Goal: Complete application form: Complete application form

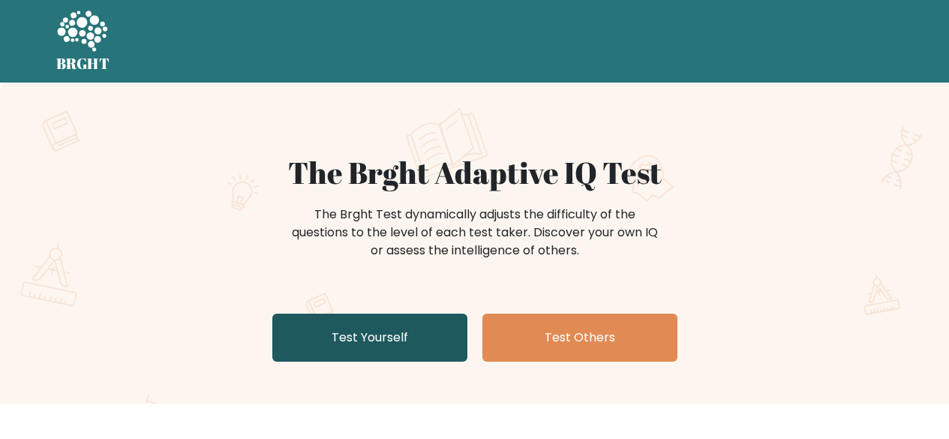
scroll to position [29, 0]
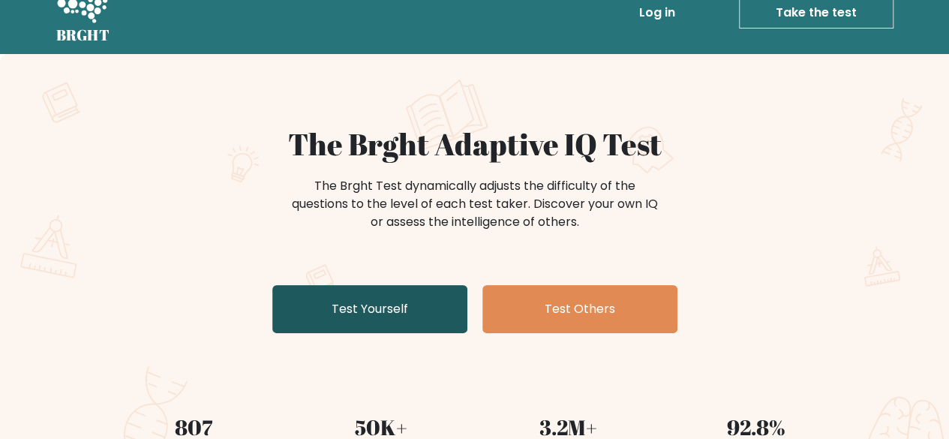
click at [374, 294] on link "Test Yourself" at bounding box center [369, 309] width 195 height 48
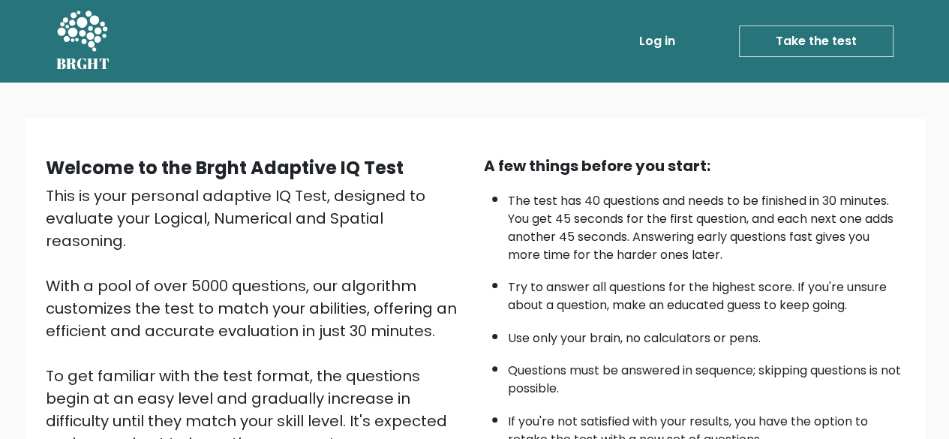
scroll to position [248, 0]
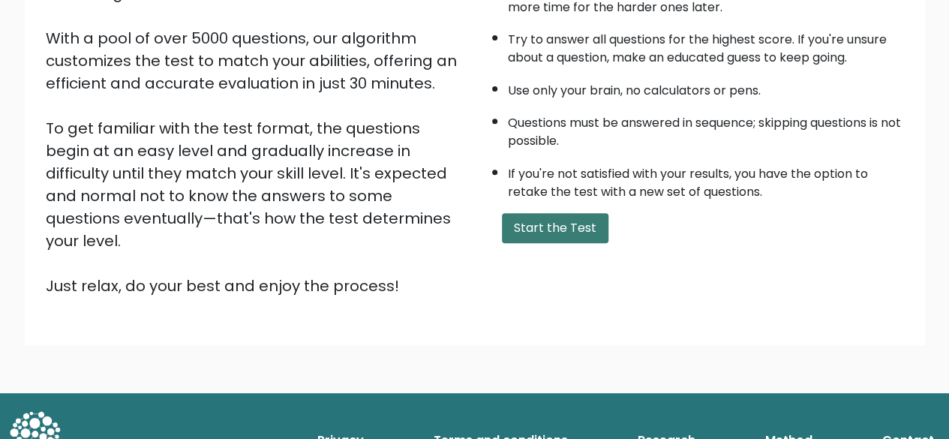
click at [525, 229] on button "Start the Test" at bounding box center [555, 228] width 107 height 30
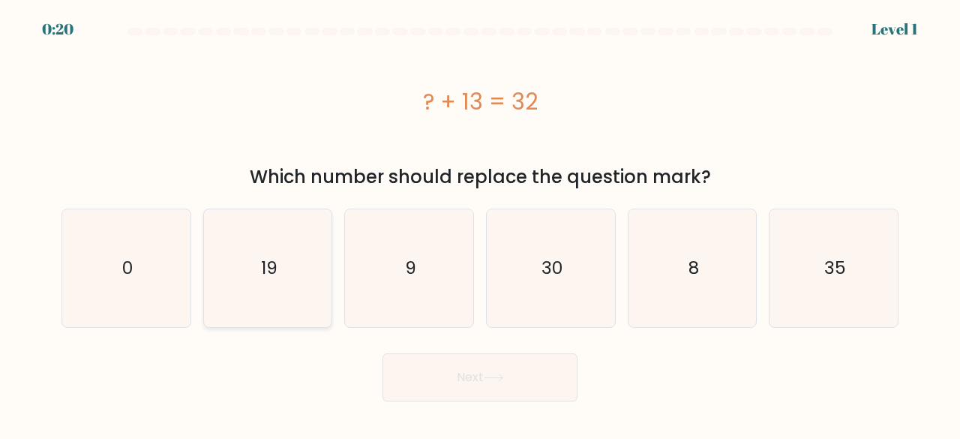
click at [263, 254] on icon "19" at bounding box center [268, 268] width 118 height 118
click at [480, 224] on input "b. 19" at bounding box center [480, 222] width 1 height 4
radio input "true"
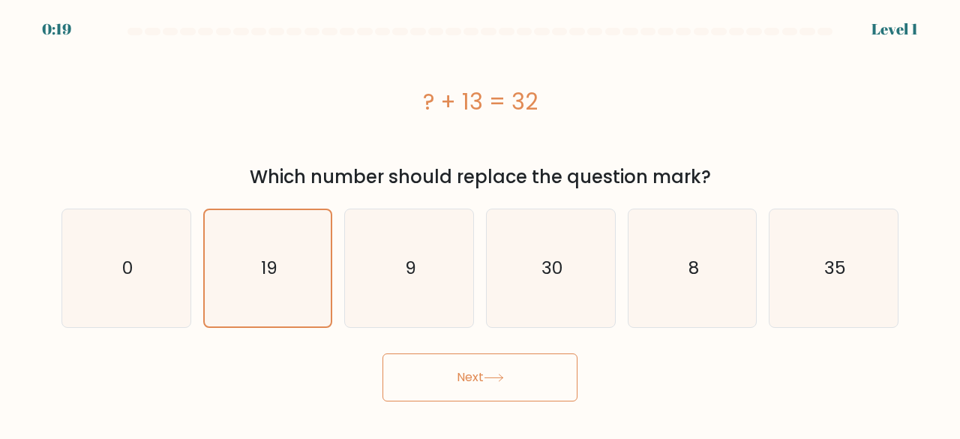
click at [462, 386] on button "Next" at bounding box center [480, 377] width 195 height 48
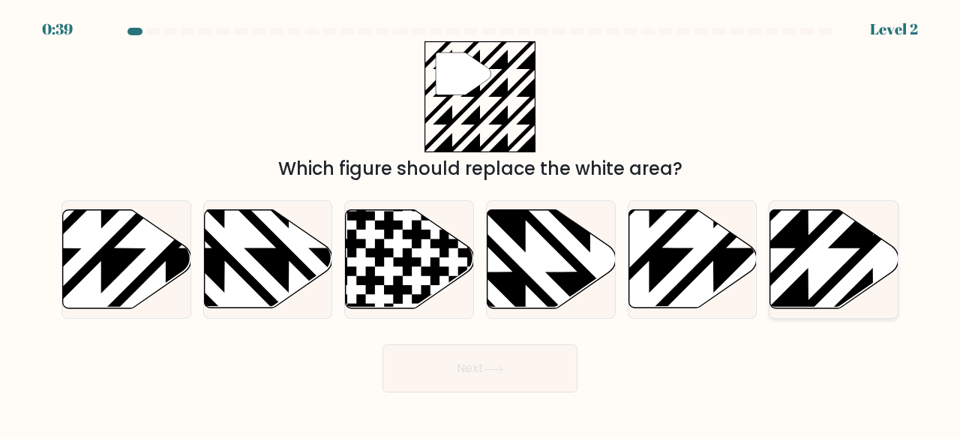
click at [810, 274] on icon at bounding box center [835, 259] width 128 height 98
click at [481, 224] on input "f." at bounding box center [480, 222] width 1 height 4
radio input "true"
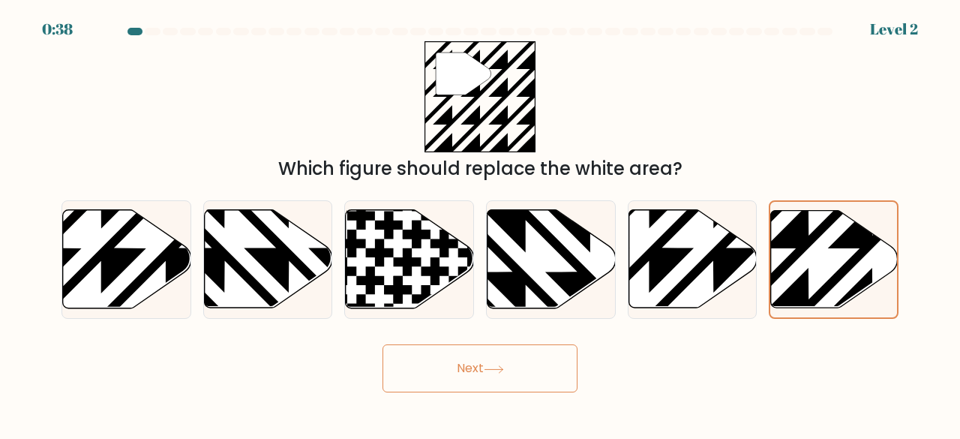
click at [539, 362] on button "Next" at bounding box center [480, 368] width 195 height 48
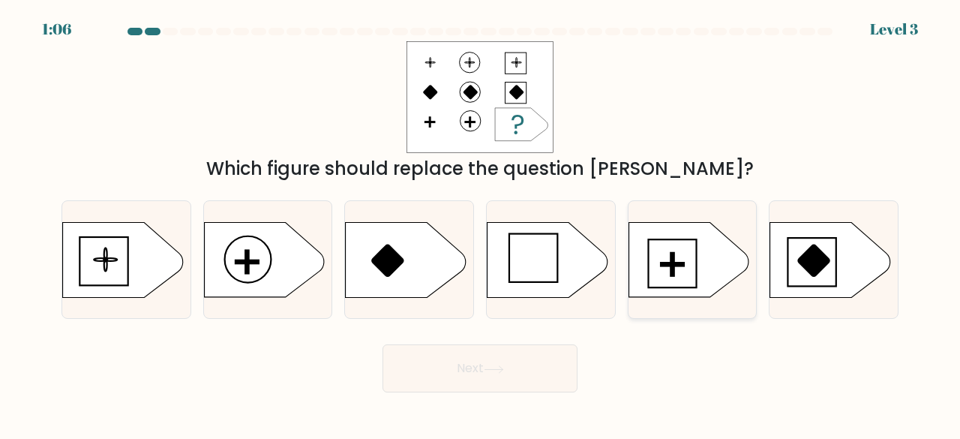
click at [684, 266] on rect at bounding box center [672, 264] width 23 height 3
click at [481, 224] on input "e." at bounding box center [480, 222] width 1 height 4
radio input "true"
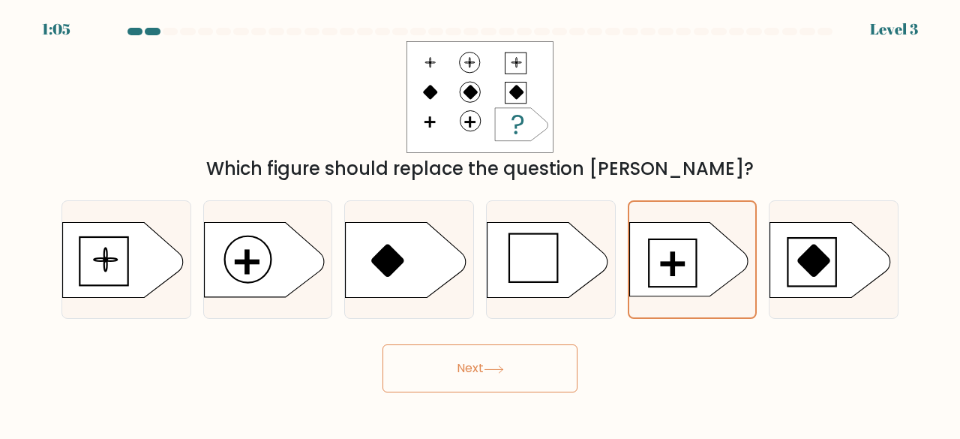
click at [512, 353] on button "Next" at bounding box center [480, 368] width 195 height 48
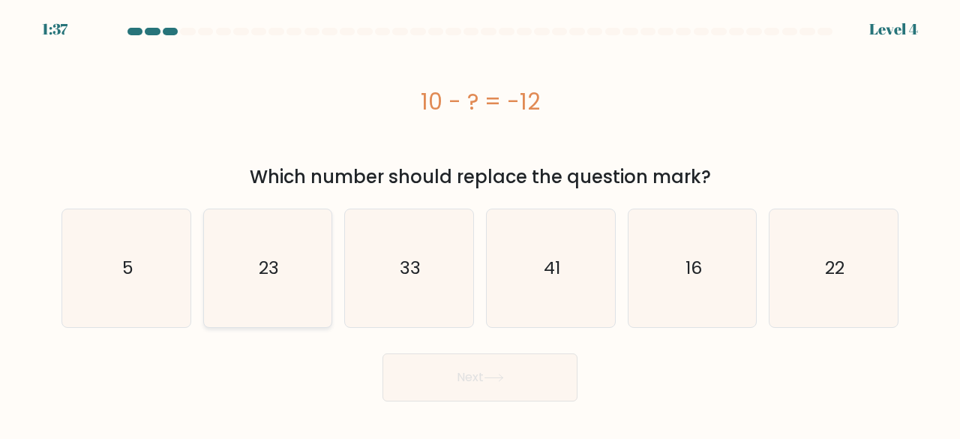
click at [287, 225] on icon "23" at bounding box center [268, 268] width 118 height 118
click at [480, 224] on input "b. 23" at bounding box center [480, 222] width 1 height 4
radio input "true"
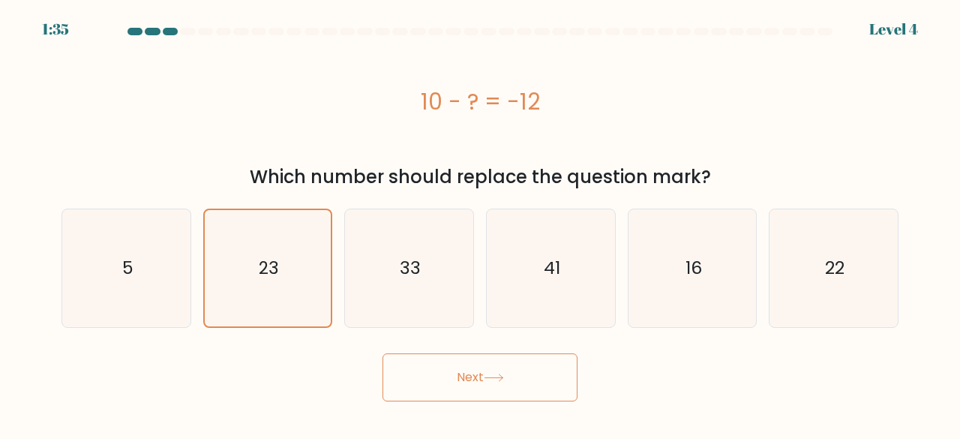
click at [446, 382] on button "Next" at bounding box center [480, 377] width 195 height 48
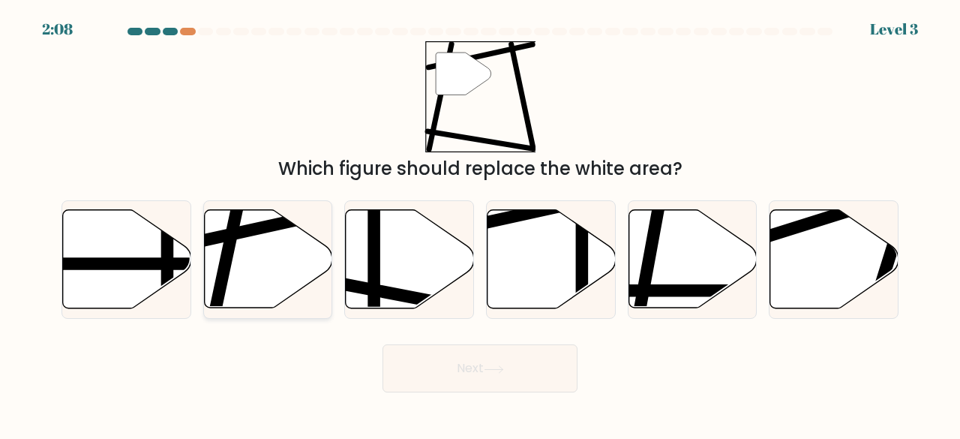
click at [276, 254] on icon at bounding box center [268, 259] width 128 height 98
click at [480, 224] on input "b." at bounding box center [480, 222] width 1 height 4
radio input "true"
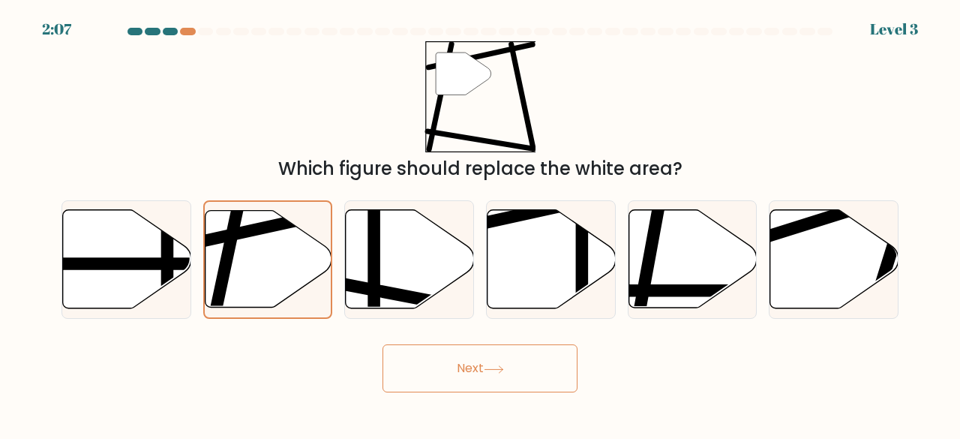
click at [513, 379] on button "Next" at bounding box center [480, 368] width 195 height 48
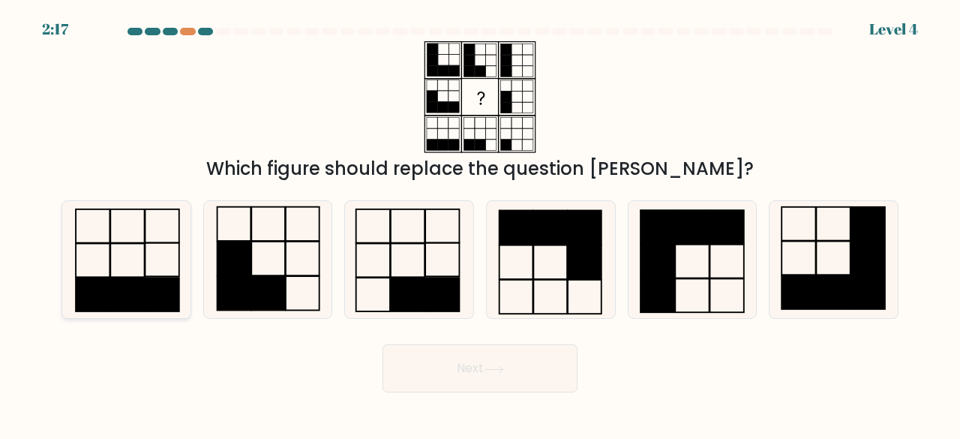
click at [146, 251] on rect at bounding box center [163, 260] width 35 height 34
click at [480, 224] on input "a." at bounding box center [480, 222] width 1 height 4
radio input "true"
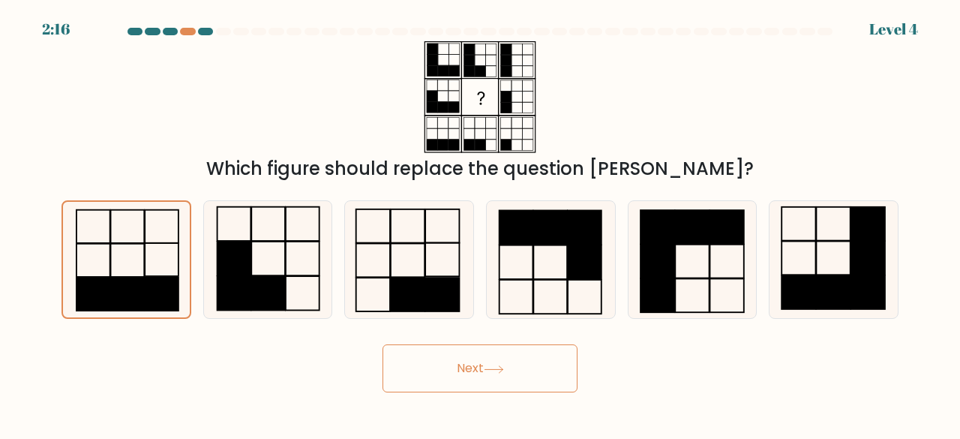
click at [426, 385] on button "Next" at bounding box center [480, 368] width 195 height 48
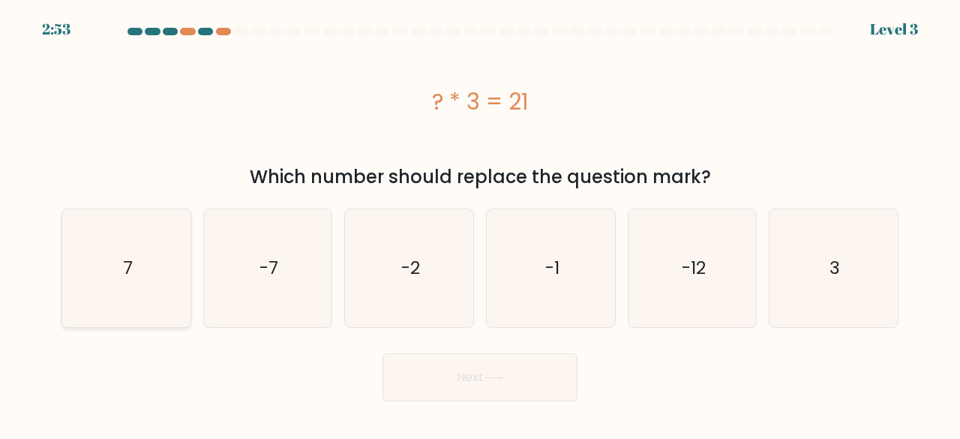
click at [105, 255] on icon "7" at bounding box center [127, 268] width 118 height 118
click at [480, 224] on input "a. 7" at bounding box center [480, 222] width 1 height 4
radio input "true"
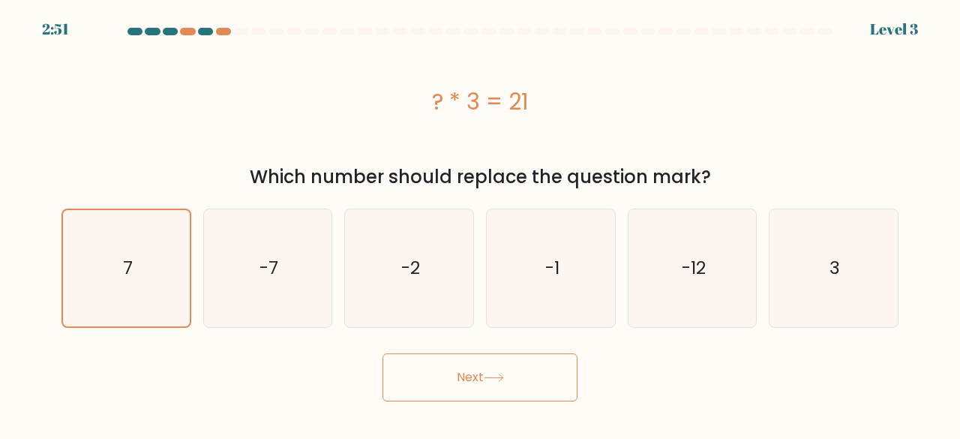
click at [424, 384] on button "Next" at bounding box center [480, 377] width 195 height 48
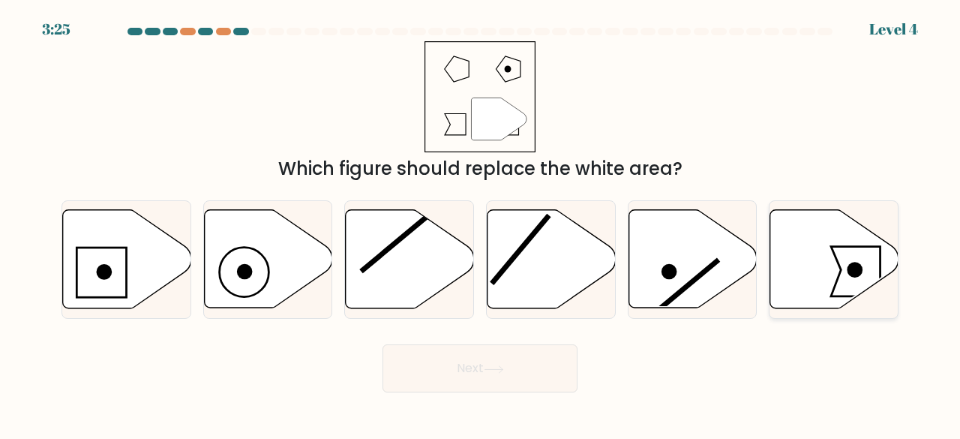
click at [823, 275] on icon at bounding box center [835, 259] width 128 height 98
click at [481, 224] on input "f." at bounding box center [480, 222] width 1 height 4
radio input "true"
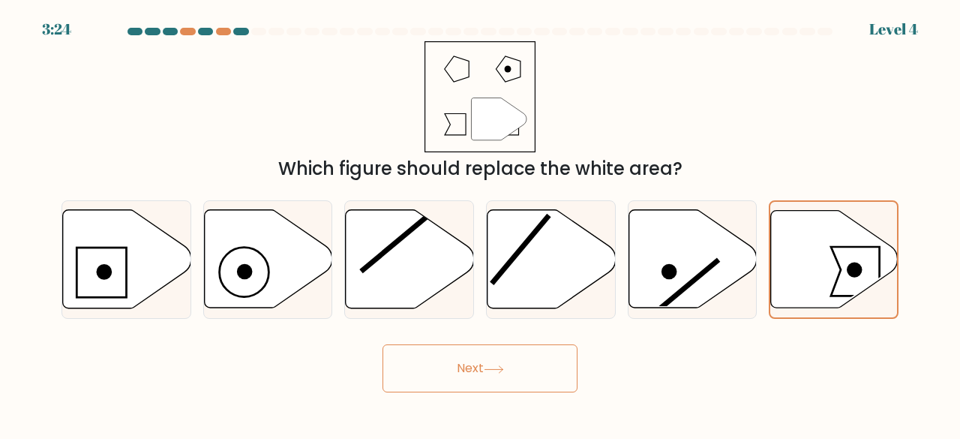
click at [482, 373] on button "Next" at bounding box center [480, 368] width 195 height 48
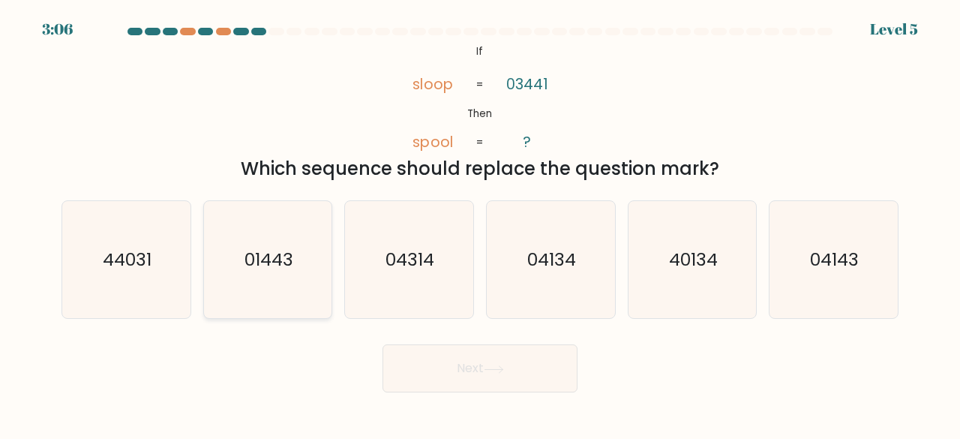
click at [249, 277] on icon "01443" at bounding box center [268, 260] width 118 height 118
click at [480, 224] on input "b. 01443" at bounding box center [480, 222] width 1 height 4
radio input "true"
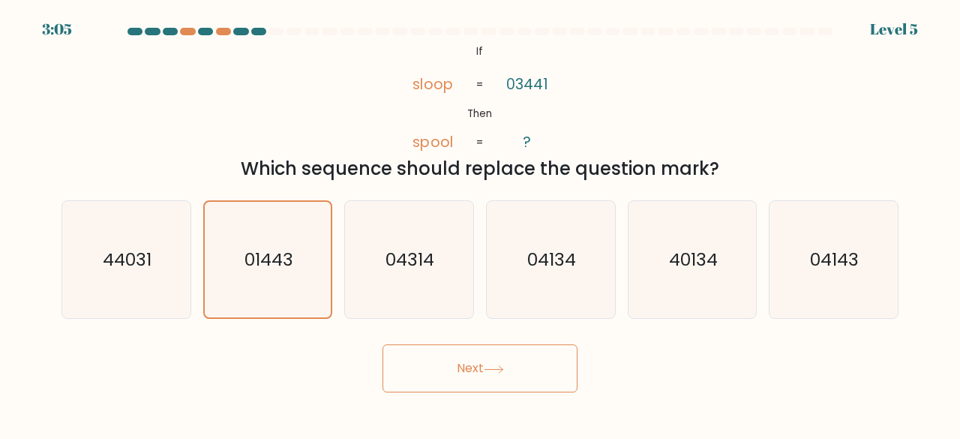
click at [463, 359] on button "Next" at bounding box center [480, 368] width 195 height 48
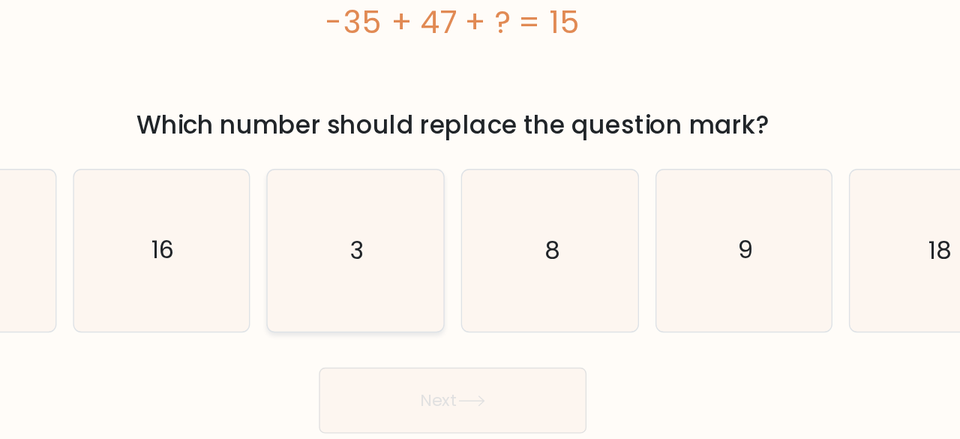
click at [404, 287] on icon "3" at bounding box center [409, 268] width 118 height 118
click at [480, 224] on input "c. 3" at bounding box center [480, 222] width 1 height 4
radio input "true"
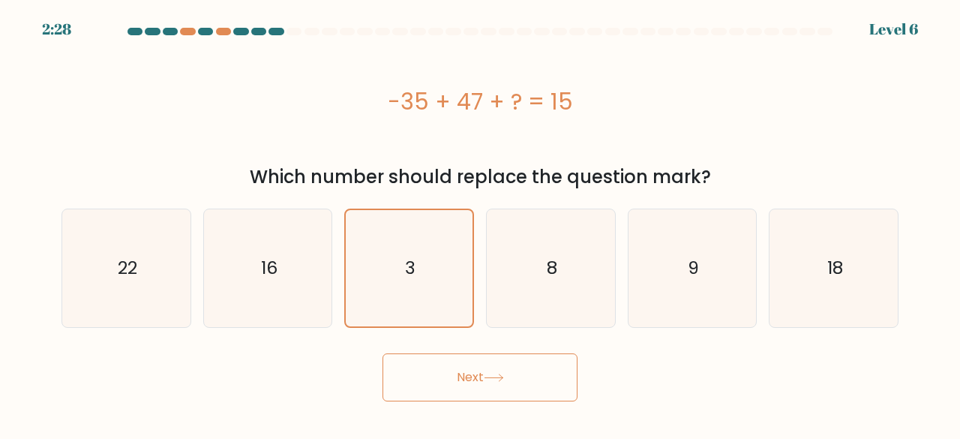
click at [453, 377] on button "Next" at bounding box center [480, 377] width 195 height 48
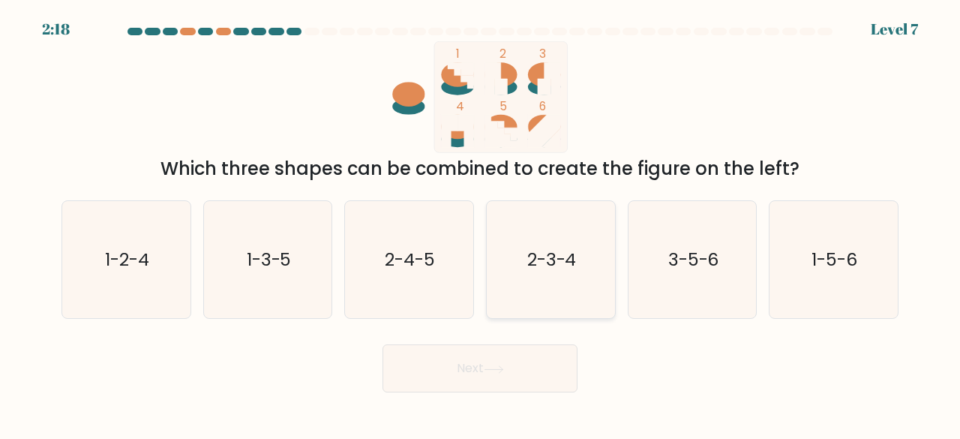
click at [557, 249] on text "2-3-4" at bounding box center [552, 259] width 50 height 25
click at [481, 224] on input "d. 2-3-4" at bounding box center [480, 222] width 1 height 4
radio input "true"
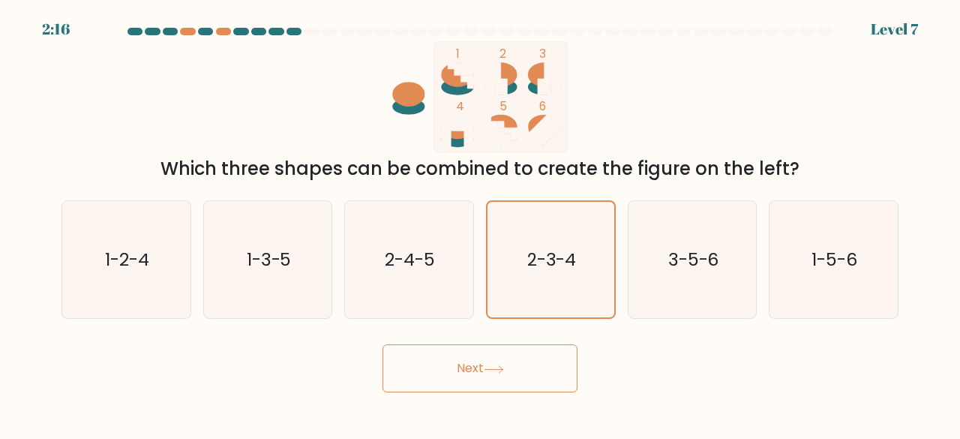
click at [492, 359] on button "Next" at bounding box center [480, 368] width 195 height 48
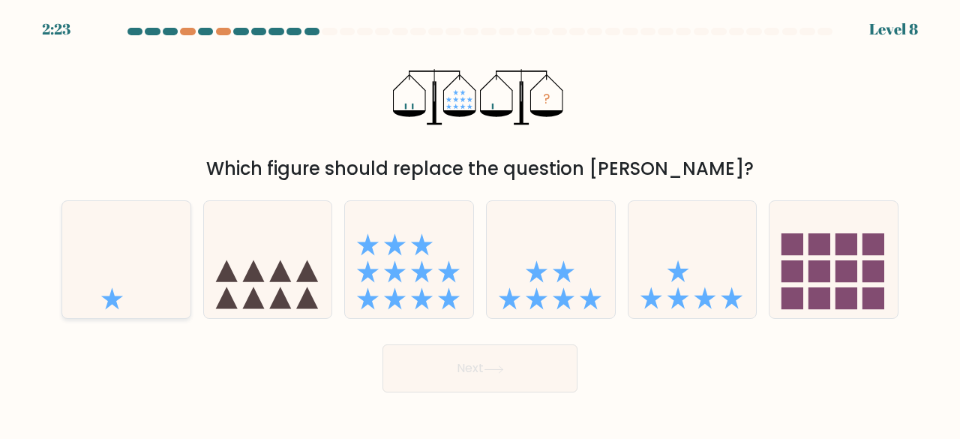
click at [98, 280] on icon at bounding box center [126, 259] width 128 height 106
click at [480, 224] on input "a." at bounding box center [480, 222] width 1 height 4
radio input "true"
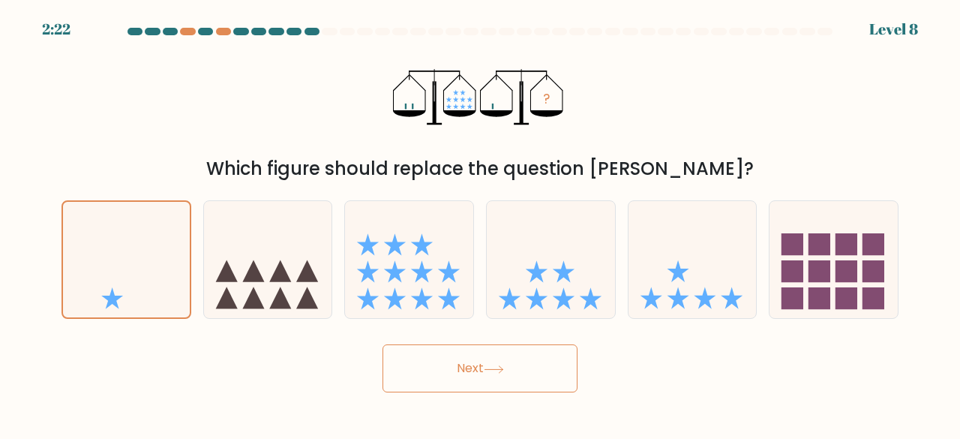
click at [457, 350] on button "Next" at bounding box center [480, 368] width 195 height 48
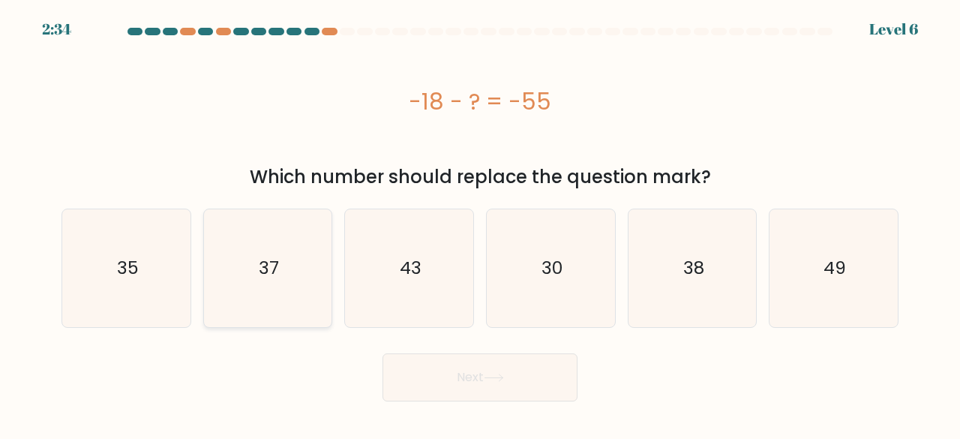
click at [282, 285] on icon "37" at bounding box center [268, 268] width 118 height 118
click at [480, 224] on input "b. 37" at bounding box center [480, 222] width 1 height 4
radio input "true"
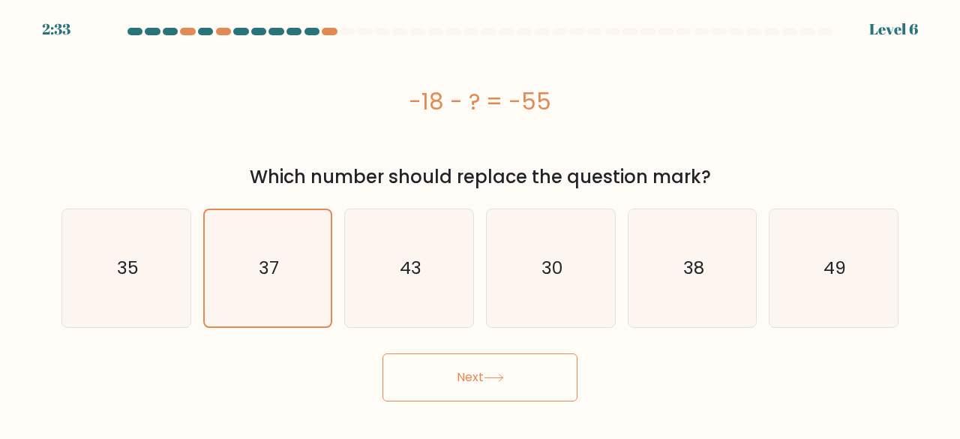
click at [474, 370] on button "Next" at bounding box center [480, 377] width 195 height 48
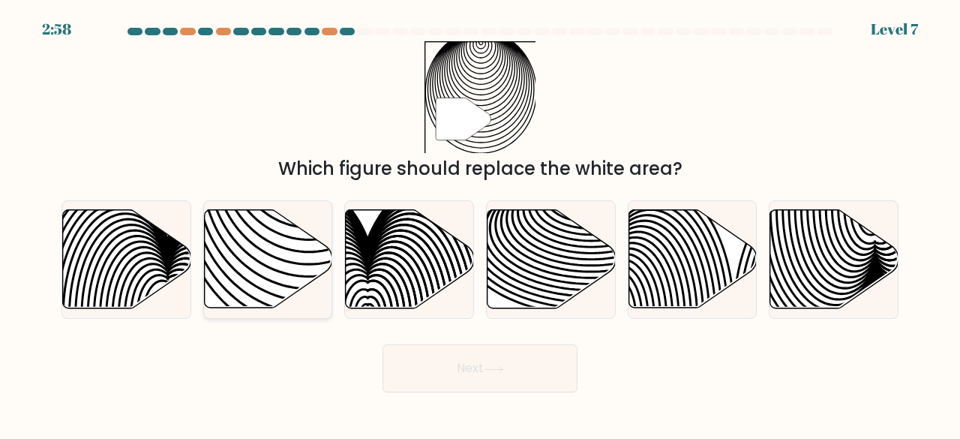
click at [264, 274] on icon at bounding box center [268, 259] width 128 height 98
click at [480, 224] on input "b." at bounding box center [480, 222] width 1 height 4
radio input "true"
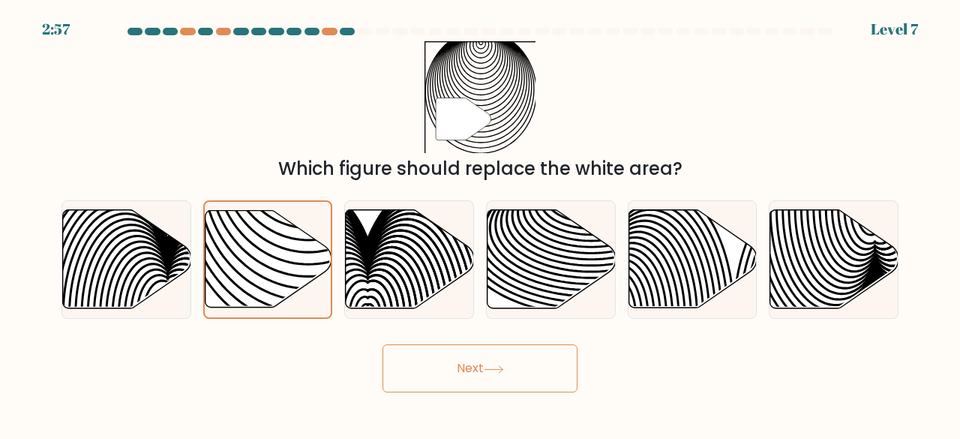
click at [477, 353] on button "Next" at bounding box center [480, 368] width 195 height 48
click at [493, 365] on icon at bounding box center [494, 369] width 20 height 8
click at [512, 373] on button "Next" at bounding box center [480, 368] width 195 height 48
drag, startPoint x: 512, startPoint y: 373, endPoint x: 501, endPoint y: 371, distance: 11.4
click at [501, 371] on icon at bounding box center [494, 369] width 20 height 8
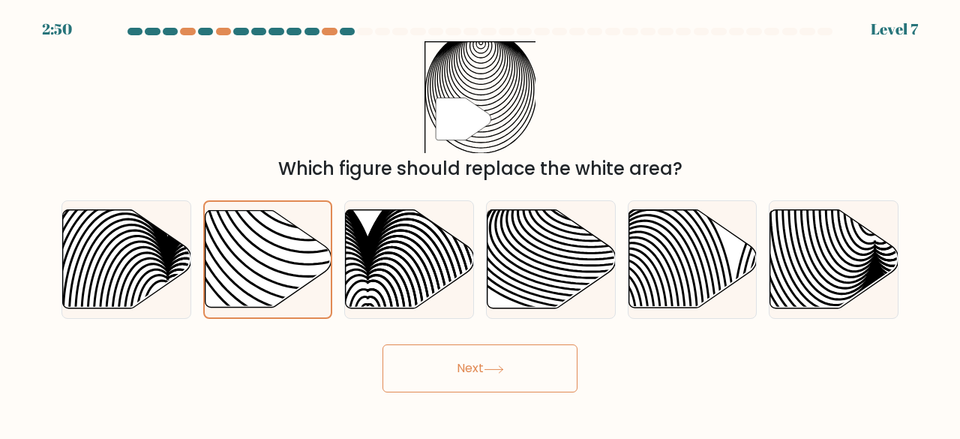
click at [501, 371] on icon at bounding box center [494, 369] width 20 height 8
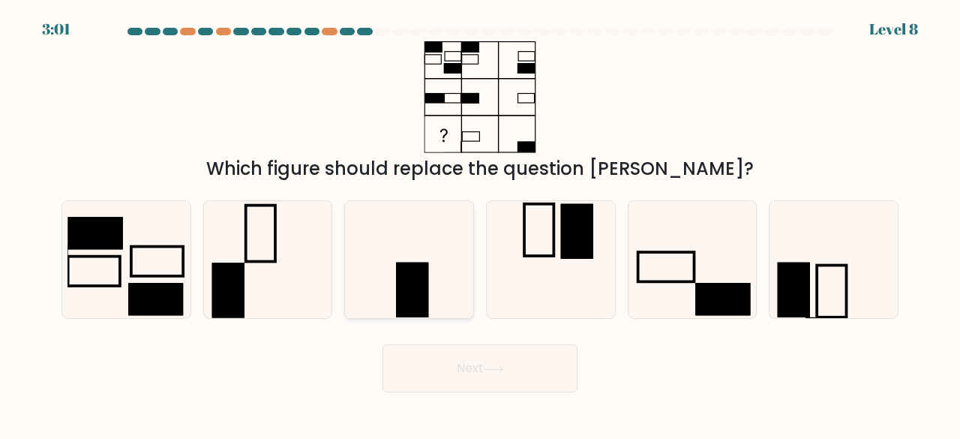
click at [430, 253] on icon at bounding box center [409, 260] width 118 height 118
click at [480, 224] on input "c." at bounding box center [480, 222] width 1 height 4
radio input "true"
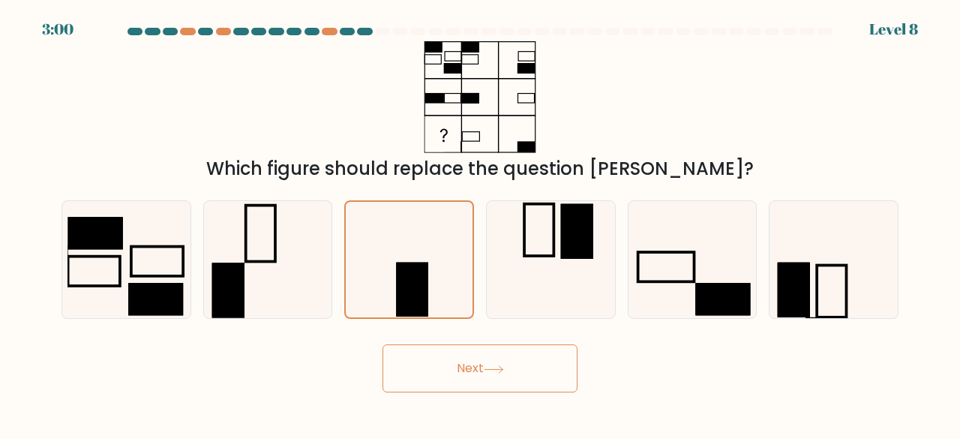
click at [479, 353] on button "Next" at bounding box center [480, 368] width 195 height 48
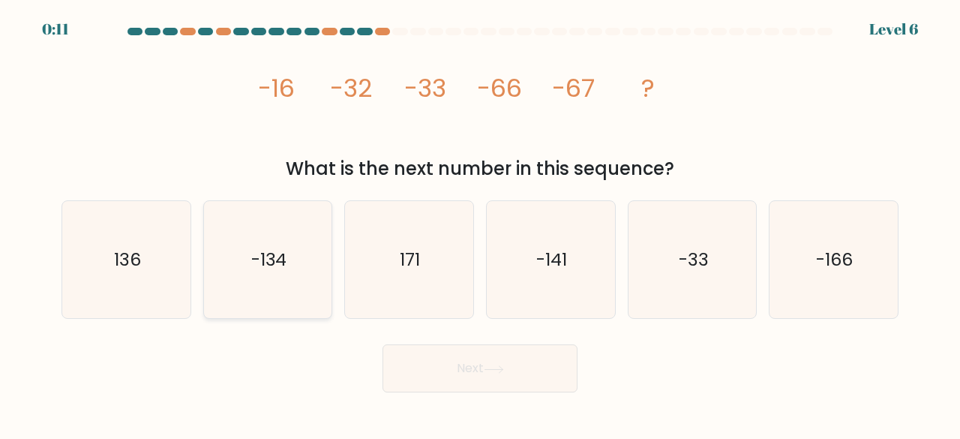
click at [254, 280] on icon "-134" at bounding box center [268, 260] width 118 height 118
click at [480, 224] on input "b. -134" at bounding box center [480, 222] width 1 height 4
radio input "true"
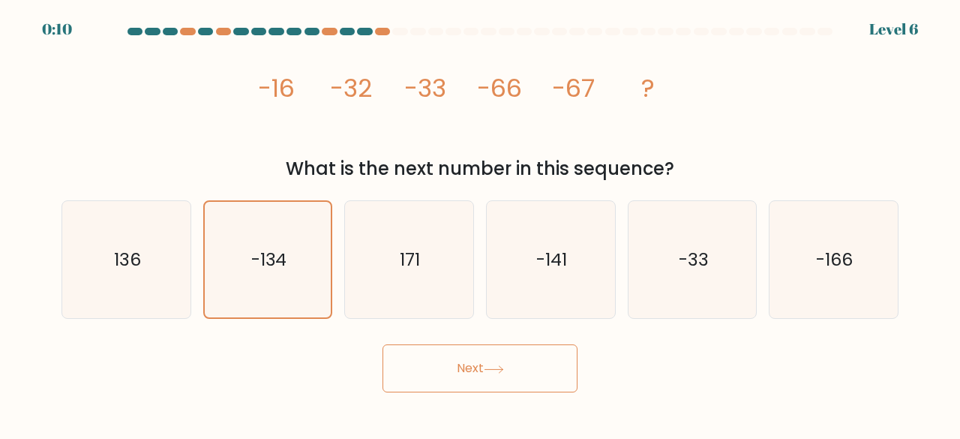
click at [470, 371] on button "Next" at bounding box center [480, 368] width 195 height 48
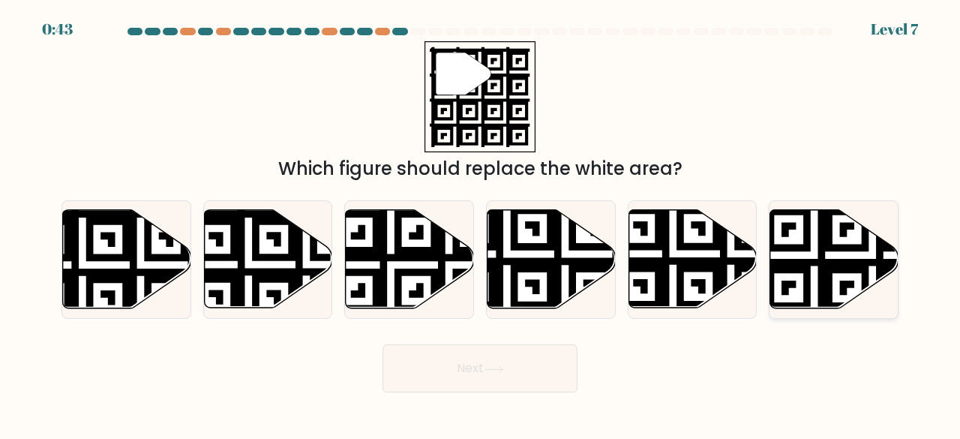
click at [825, 255] on icon at bounding box center [872, 313] width 233 height 233
click at [481, 224] on input "f." at bounding box center [480, 222] width 1 height 4
radio input "true"
click at [419, 376] on button "Next" at bounding box center [480, 368] width 195 height 48
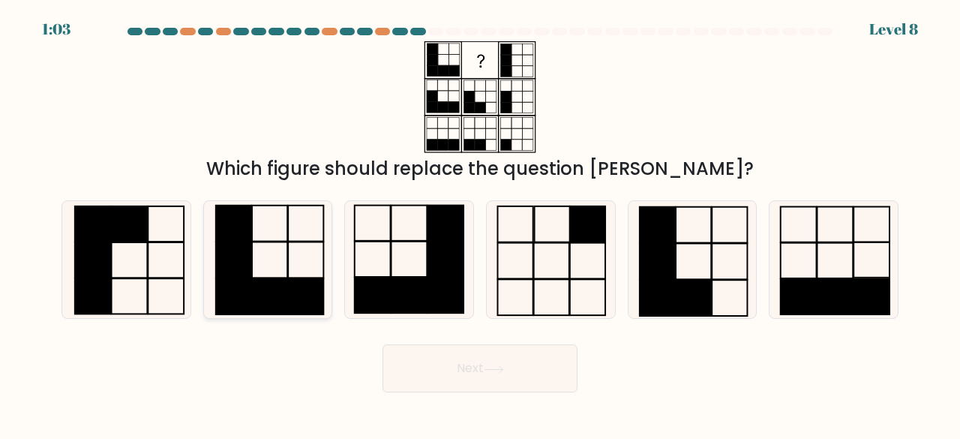
click at [281, 268] on icon at bounding box center [268, 260] width 118 height 118
click at [480, 224] on input "b." at bounding box center [480, 222] width 1 height 4
radio input "true"
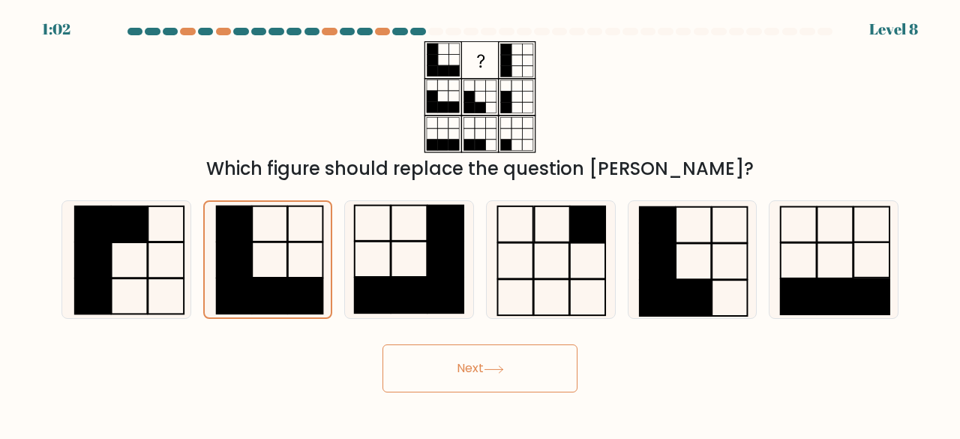
click at [485, 350] on button "Next" at bounding box center [480, 368] width 195 height 48
click at [488, 360] on button "Next" at bounding box center [480, 368] width 195 height 48
click at [501, 376] on button "Next" at bounding box center [480, 368] width 195 height 48
click at [467, 362] on button "Next" at bounding box center [480, 368] width 195 height 48
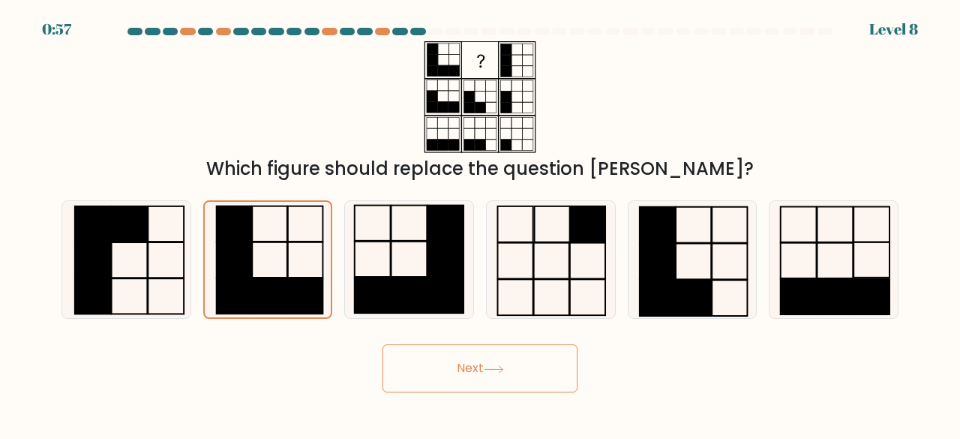
click at [467, 362] on button "Next" at bounding box center [480, 368] width 195 height 48
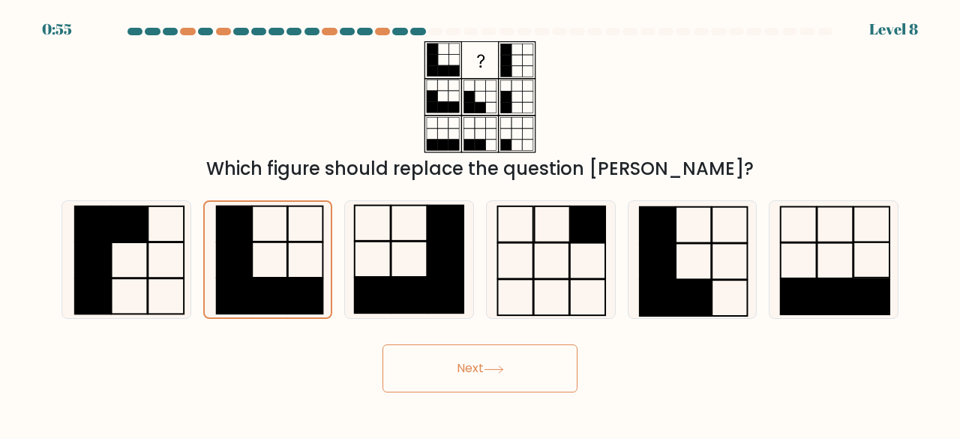
click at [467, 362] on button "Next" at bounding box center [480, 368] width 195 height 48
click at [478, 361] on button "Next" at bounding box center [480, 368] width 195 height 48
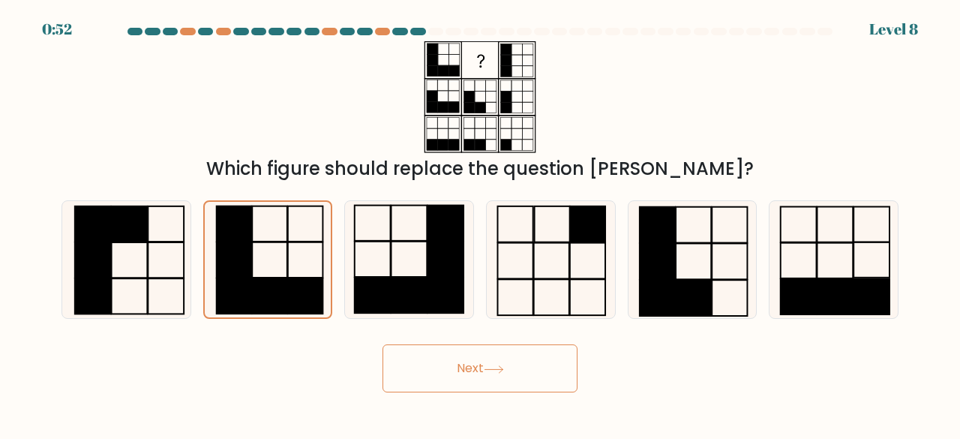
click at [478, 361] on button "Next" at bounding box center [480, 368] width 195 height 48
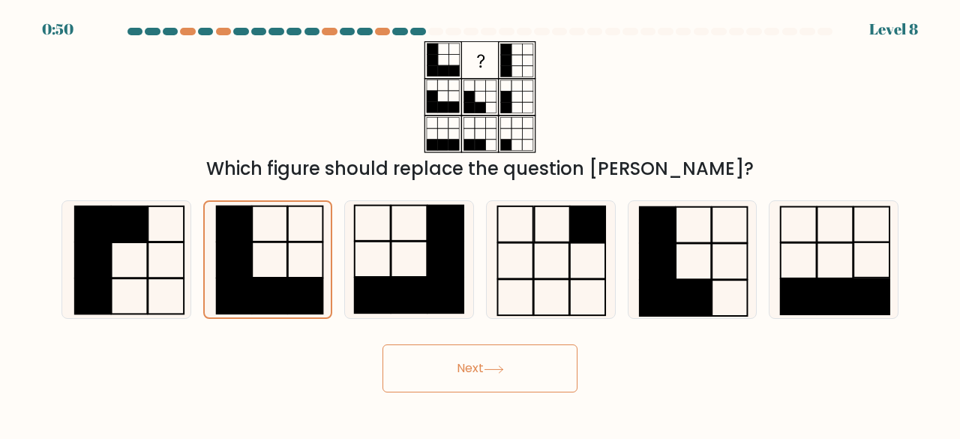
click at [486, 361] on button "Next" at bounding box center [480, 368] width 195 height 48
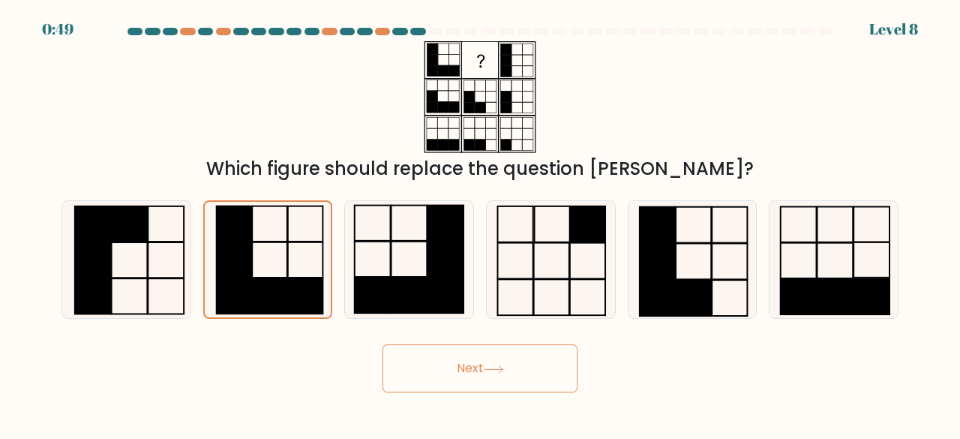
click at [486, 361] on button "Next" at bounding box center [480, 368] width 195 height 48
click at [473, 373] on button "Next" at bounding box center [480, 368] width 195 height 48
click at [395, 366] on button "Next" at bounding box center [480, 368] width 195 height 48
click at [473, 362] on button "Next" at bounding box center [480, 368] width 195 height 48
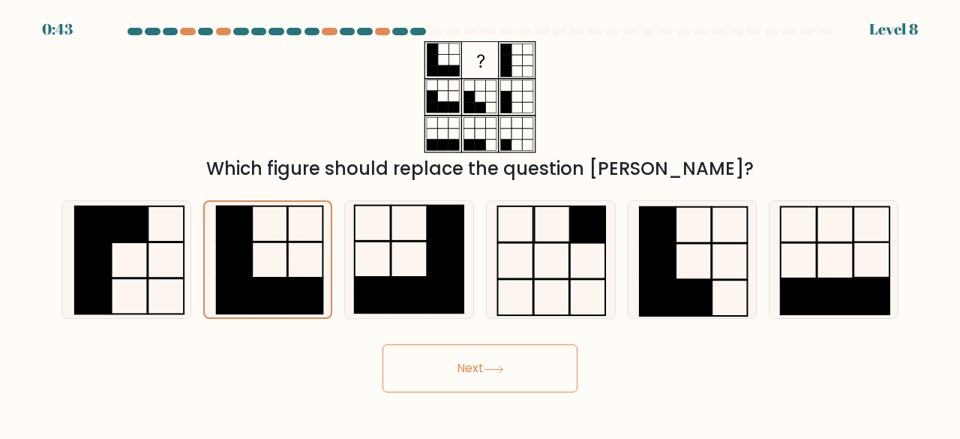
click at [473, 362] on button "Next" at bounding box center [480, 368] width 195 height 48
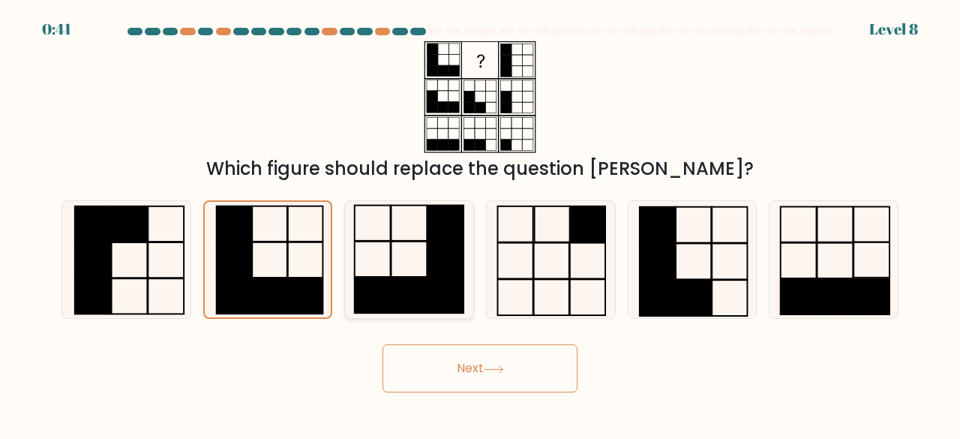
click at [353, 242] on icon at bounding box center [409, 260] width 118 height 118
click at [480, 224] on input "c." at bounding box center [480, 222] width 1 height 4
radio input "true"
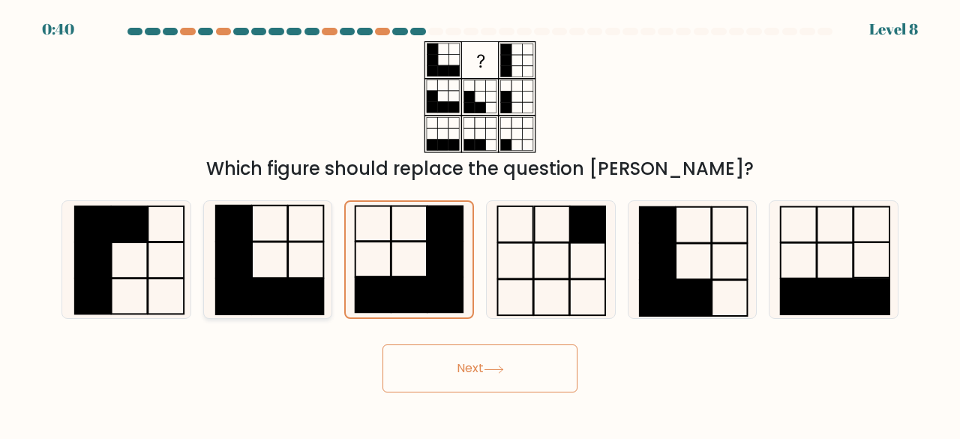
click at [305, 239] on icon at bounding box center [268, 260] width 118 height 118
click at [480, 224] on input "b." at bounding box center [480, 222] width 1 height 4
radio input "true"
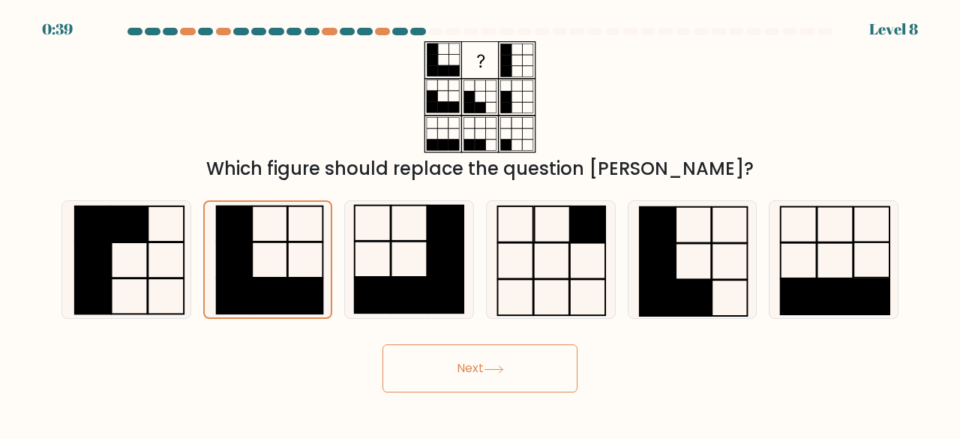
click at [477, 360] on button "Next" at bounding box center [480, 368] width 195 height 48
click at [492, 366] on icon at bounding box center [494, 369] width 20 height 8
click at [489, 369] on icon at bounding box center [494, 369] width 18 height 7
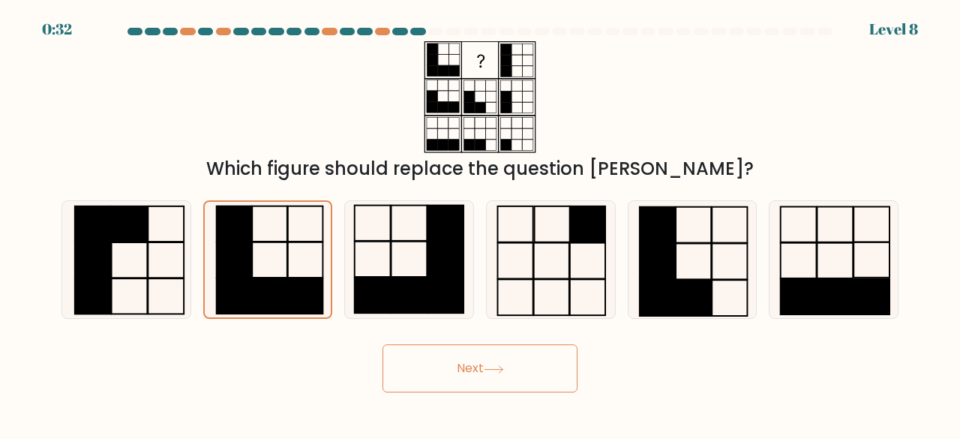
click at [489, 369] on icon at bounding box center [494, 369] width 18 height 7
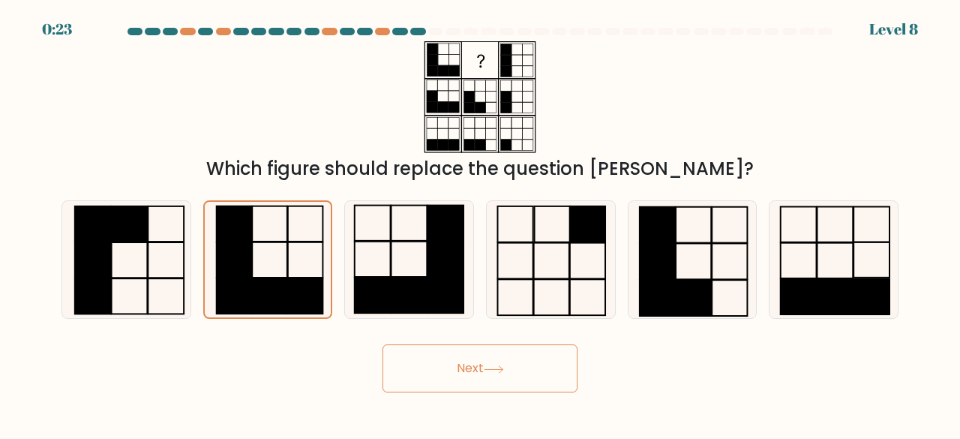
click at [401, 353] on button "Next" at bounding box center [480, 368] width 195 height 48
drag, startPoint x: 401, startPoint y: 353, endPoint x: 449, endPoint y: 362, distance: 48.7
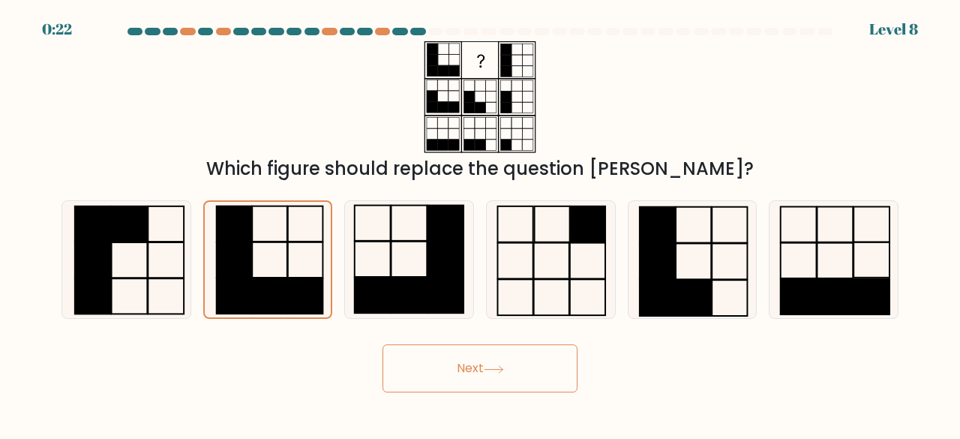
click at [449, 362] on button "Next" at bounding box center [480, 368] width 195 height 48
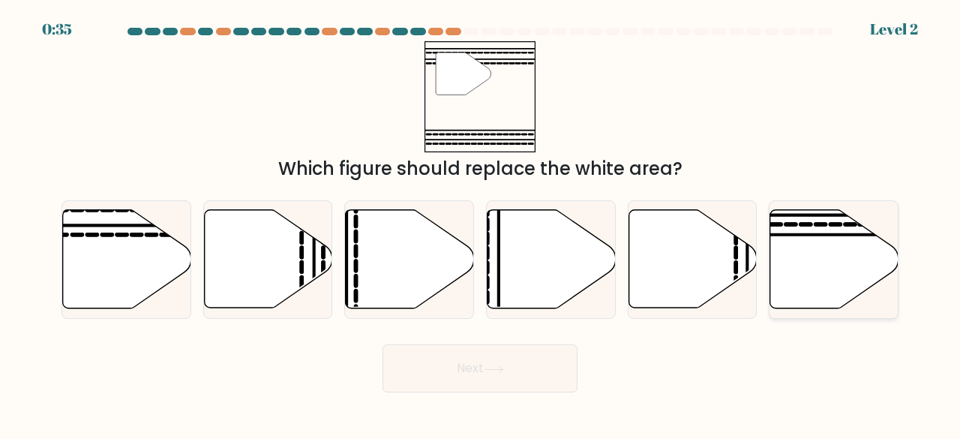
click at [788, 235] on line at bounding box center [792, 235] width 258 height 0
click at [481, 224] on input "f." at bounding box center [480, 222] width 1 height 4
radio input "true"
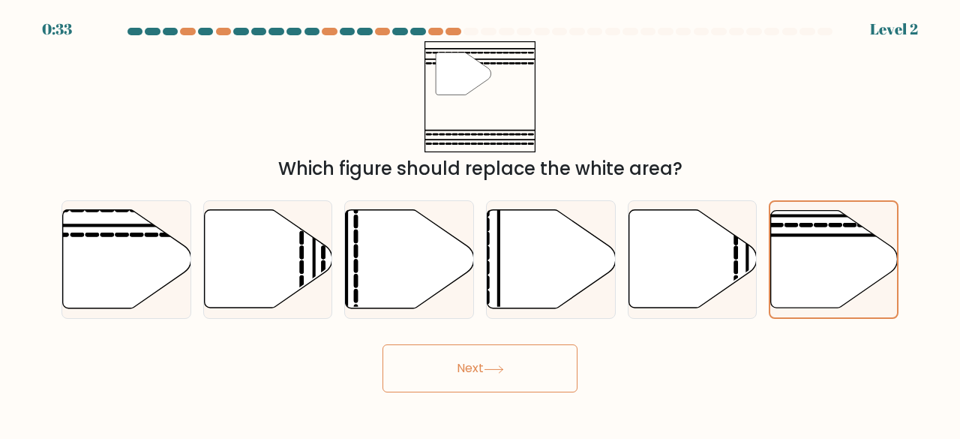
click at [488, 353] on button "Next" at bounding box center [480, 368] width 195 height 48
click at [503, 373] on icon at bounding box center [494, 369] width 20 height 8
click at [503, 373] on icon at bounding box center [494, 369] width 18 height 7
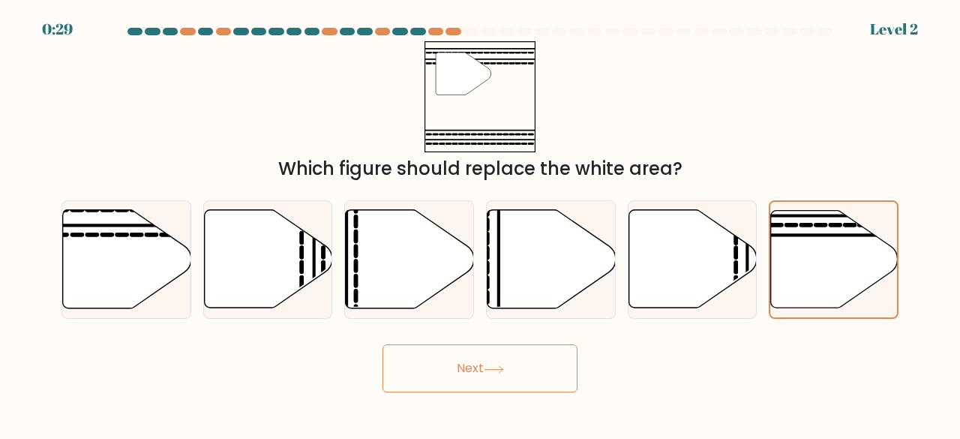
click at [503, 373] on icon at bounding box center [494, 369] width 18 height 7
click at [491, 367] on icon at bounding box center [494, 369] width 20 height 8
click at [503, 368] on icon at bounding box center [494, 369] width 18 height 7
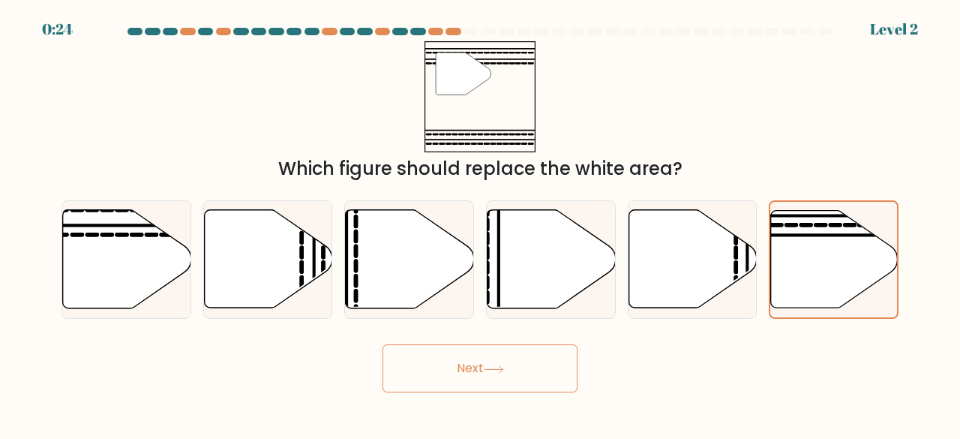
click at [503, 368] on icon at bounding box center [494, 369] width 18 height 7
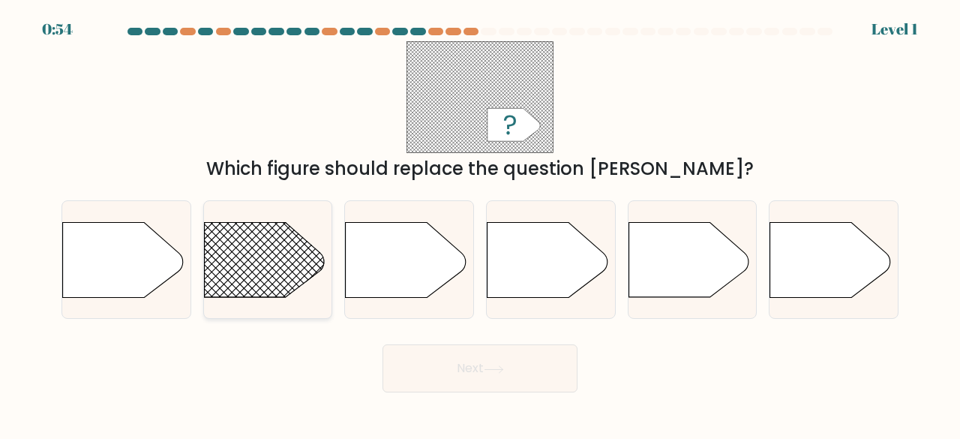
click at [267, 269] on rect at bounding box center [186, 198] width 333 height 254
click at [480, 224] on input "b." at bounding box center [480, 222] width 1 height 4
radio input "true"
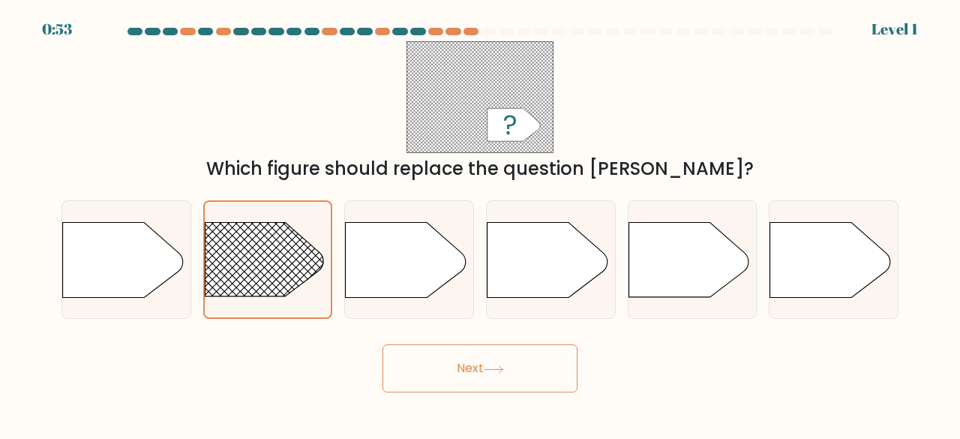
click at [461, 386] on button "Next" at bounding box center [480, 368] width 195 height 48
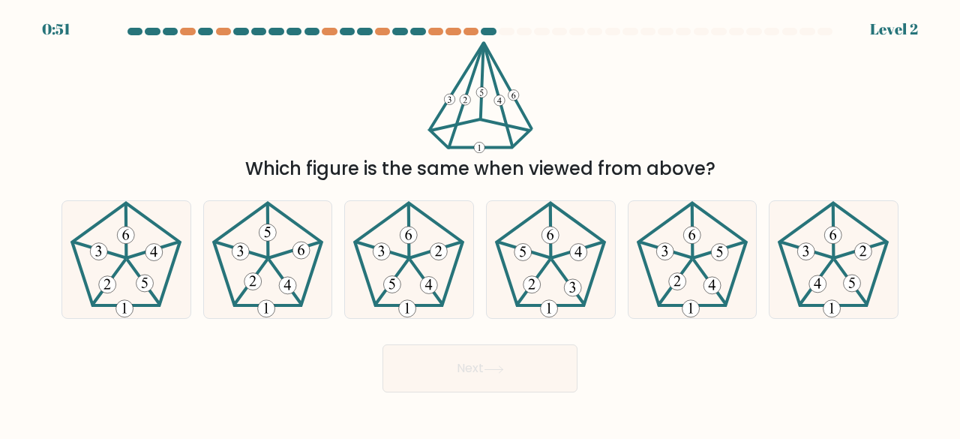
click at [484, 374] on button "Next" at bounding box center [480, 368] width 195 height 48
click at [688, 104] on div "Which figure is the same when viewed from above?" at bounding box center [480, 111] width 855 height 141
click at [294, 281] on 757 at bounding box center [287, 285] width 17 height 17
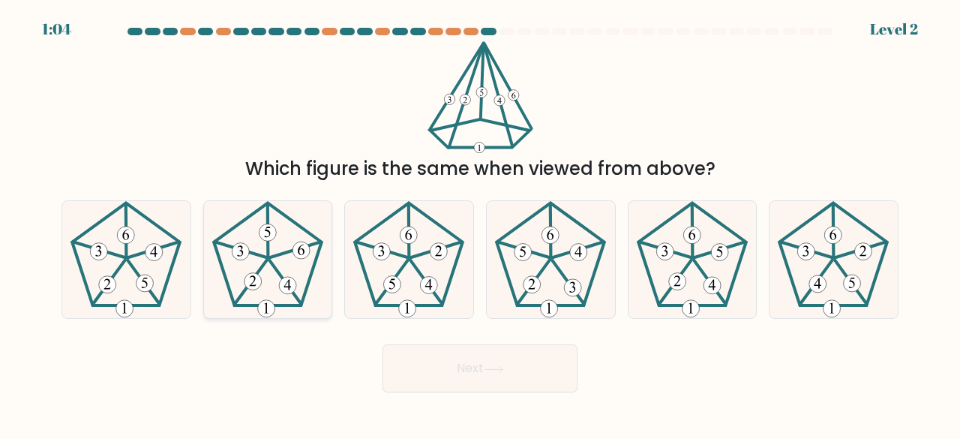
click at [480, 224] on input "b." at bounding box center [480, 222] width 1 height 4
radio input "true"
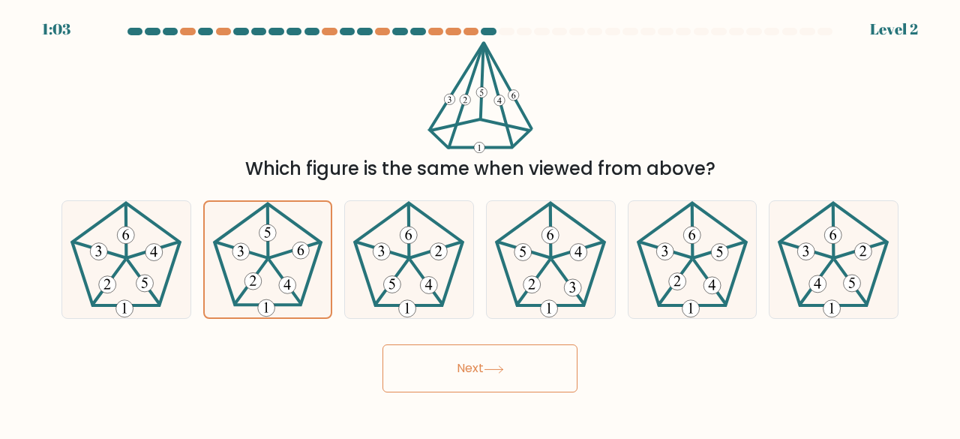
click at [438, 357] on button "Next" at bounding box center [480, 368] width 195 height 48
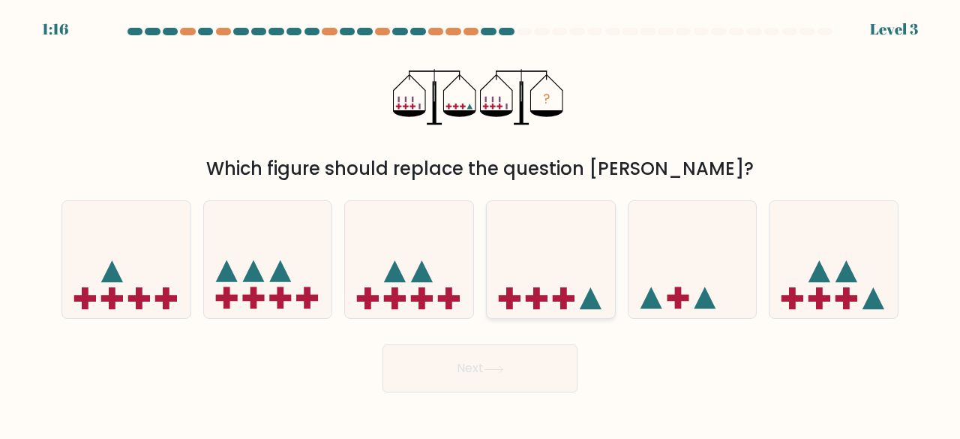
click at [559, 269] on icon at bounding box center [551, 259] width 128 height 106
click at [481, 224] on input "d." at bounding box center [480, 222] width 1 height 4
radio input "true"
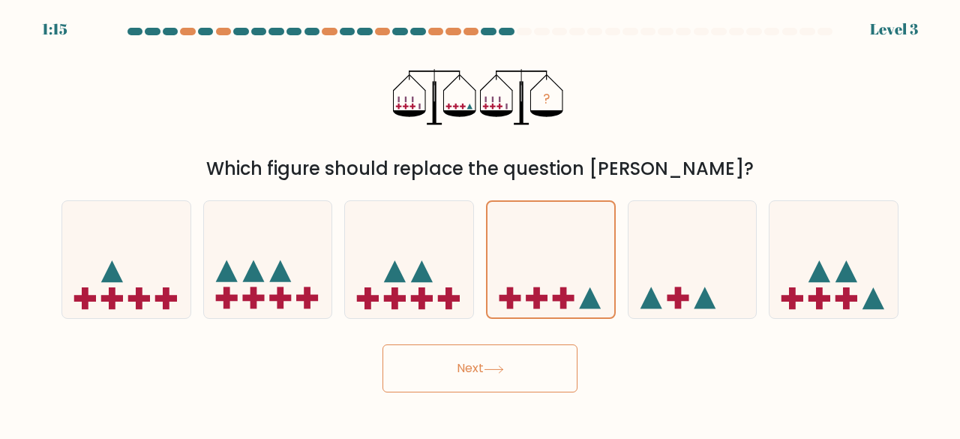
click at [521, 364] on button "Next" at bounding box center [480, 368] width 195 height 48
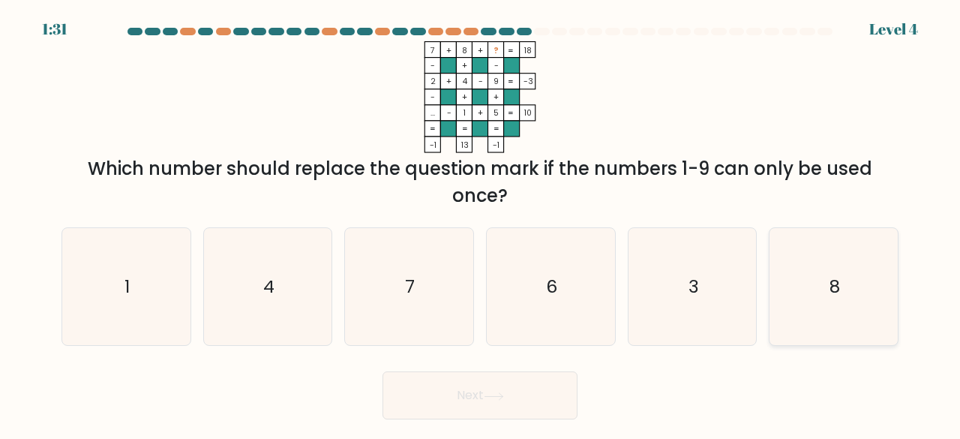
click at [836, 313] on icon "8" at bounding box center [834, 287] width 118 height 118
click at [481, 224] on input "f. 8" at bounding box center [480, 222] width 1 height 4
radio input "true"
click at [659, 308] on icon "3" at bounding box center [693, 287] width 118 height 118
click at [481, 224] on input "e. 3" at bounding box center [480, 222] width 1 height 4
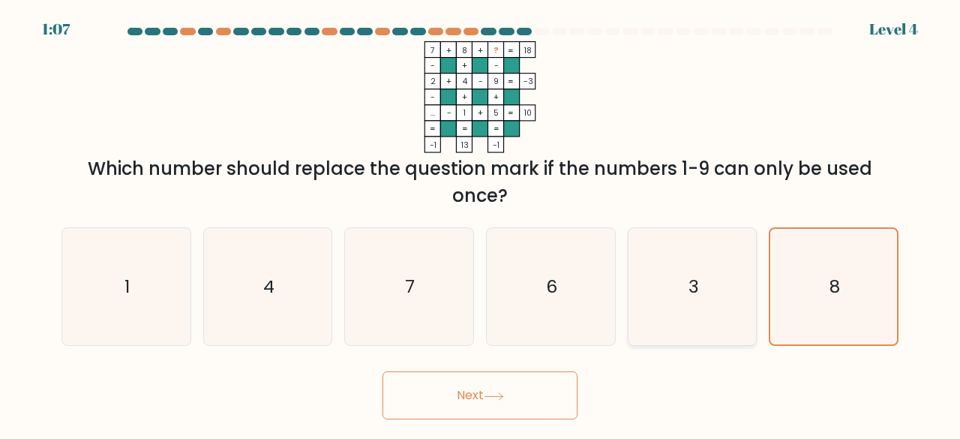
radio input "true"
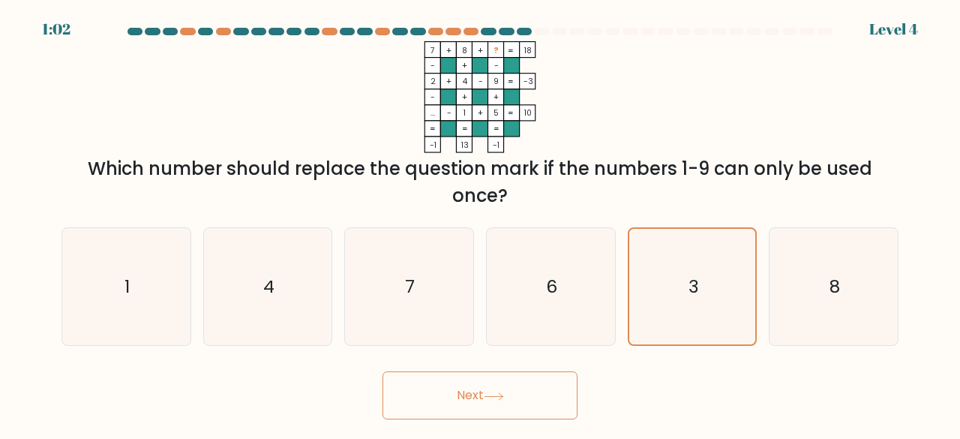
click at [501, 402] on button "Next" at bounding box center [480, 395] width 195 height 48
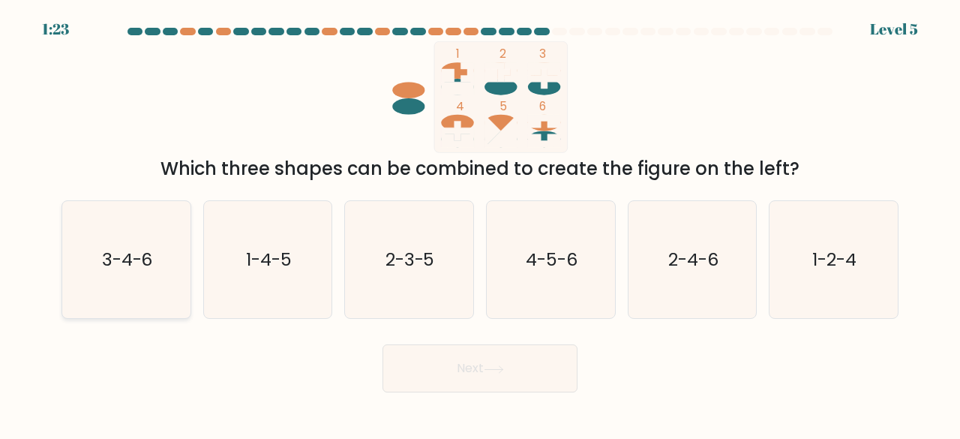
click at [176, 258] on icon "3-4-6" at bounding box center [127, 260] width 118 height 118
click at [480, 224] on input "a. 3-4-6" at bounding box center [480, 222] width 1 height 4
radio input "true"
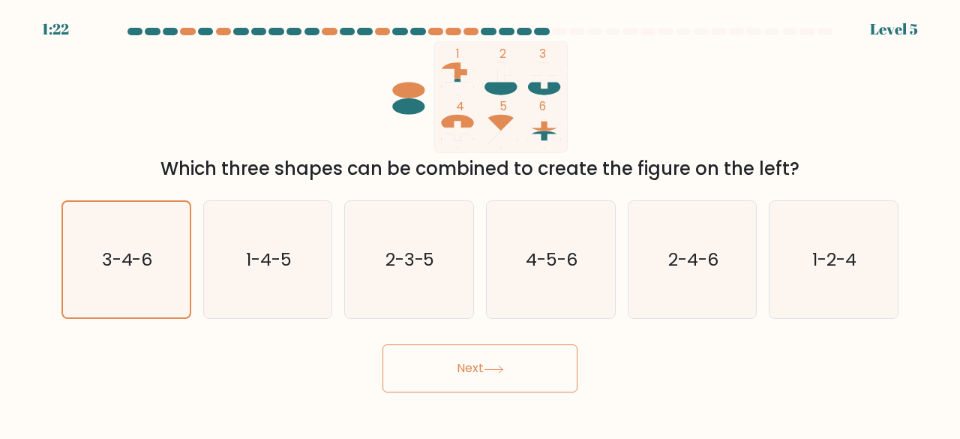
click at [497, 354] on button "Next" at bounding box center [480, 368] width 195 height 48
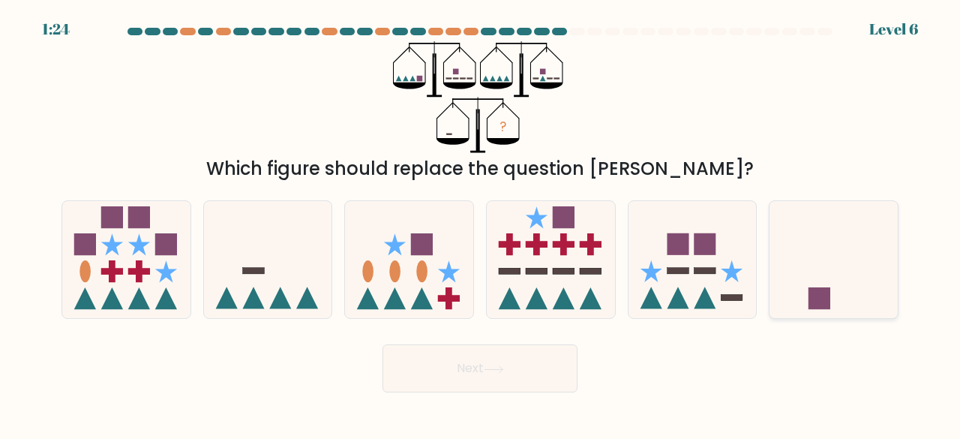
click at [818, 257] on icon at bounding box center [834, 259] width 128 height 106
click at [481, 224] on input "f." at bounding box center [480, 222] width 1 height 4
radio input "true"
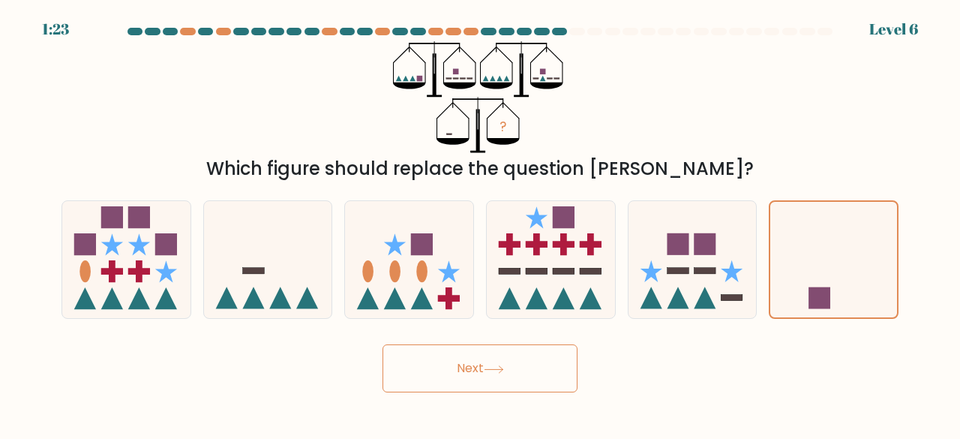
click at [530, 377] on button "Next" at bounding box center [480, 368] width 195 height 48
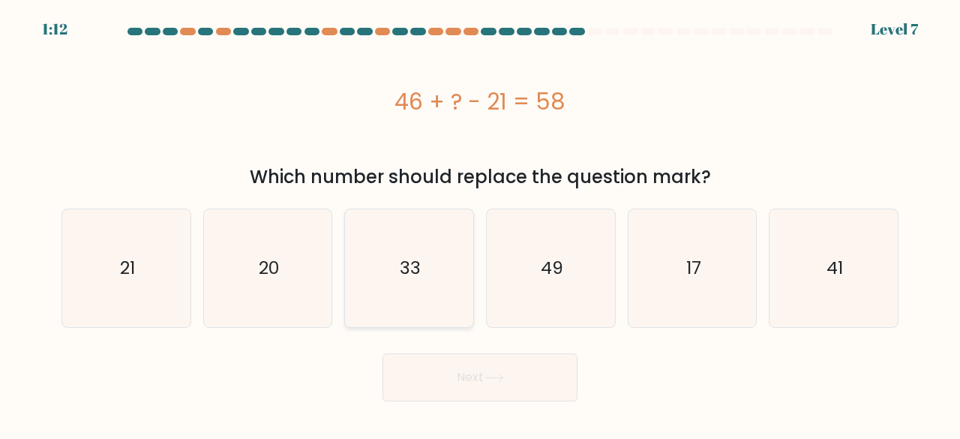
click at [389, 290] on icon "33" at bounding box center [409, 268] width 118 height 118
click at [480, 224] on input "c. 33" at bounding box center [480, 222] width 1 height 4
radio input "true"
click at [459, 377] on button "Next" at bounding box center [480, 377] width 195 height 48
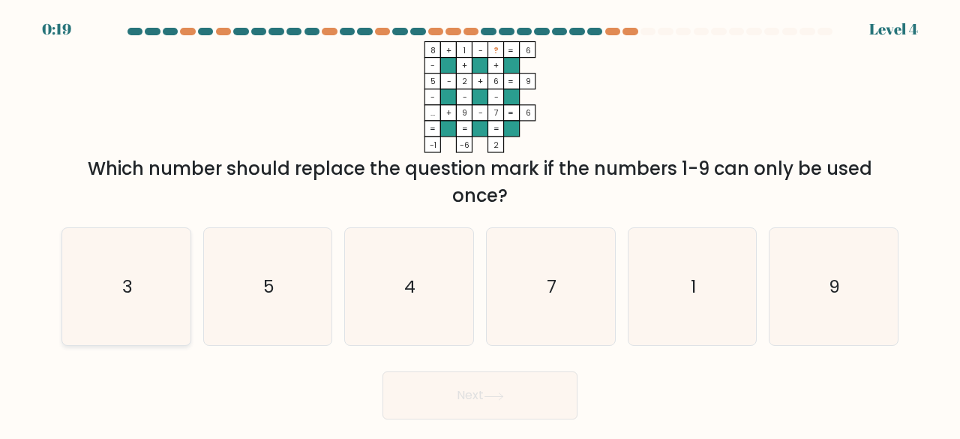
click at [107, 290] on icon "3" at bounding box center [127, 287] width 118 height 118
click at [480, 224] on input "a. 3" at bounding box center [480, 222] width 1 height 4
radio input "true"
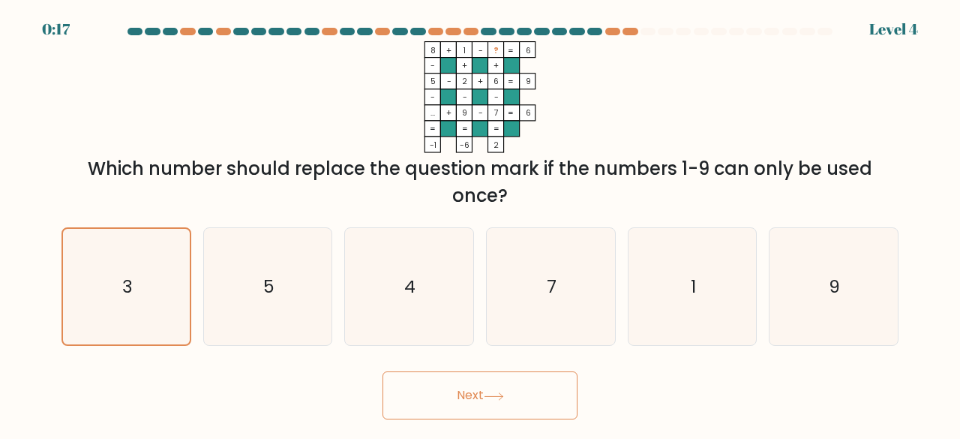
click at [440, 415] on button "Next" at bounding box center [480, 395] width 195 height 48
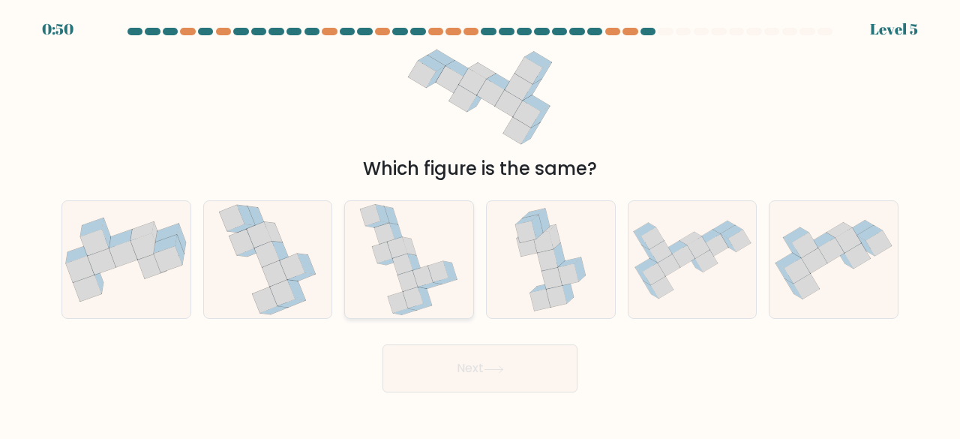
click at [422, 238] on icon at bounding box center [408, 260] width 99 height 118
click at [480, 224] on input "c." at bounding box center [480, 222] width 1 height 4
radio input "true"
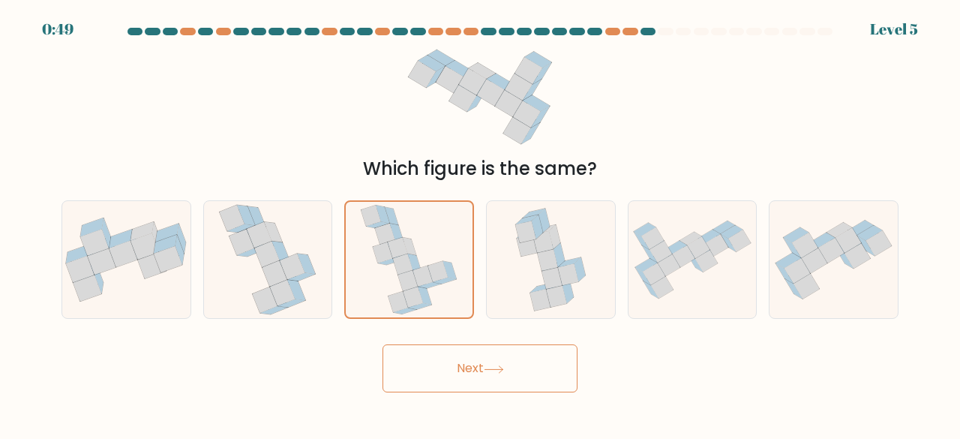
click at [527, 366] on button "Next" at bounding box center [480, 368] width 195 height 48
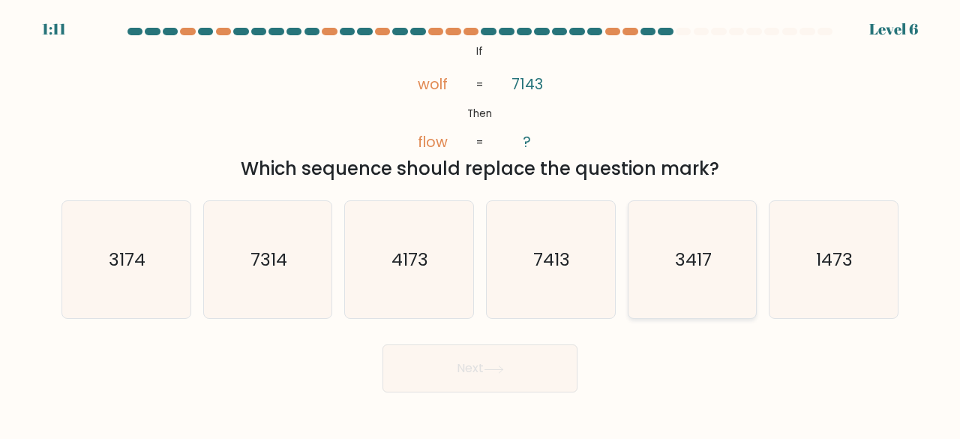
click at [731, 258] on icon "3417" at bounding box center [693, 260] width 118 height 118
click at [481, 224] on input "e. 3417" at bounding box center [480, 222] width 1 height 4
radio input "true"
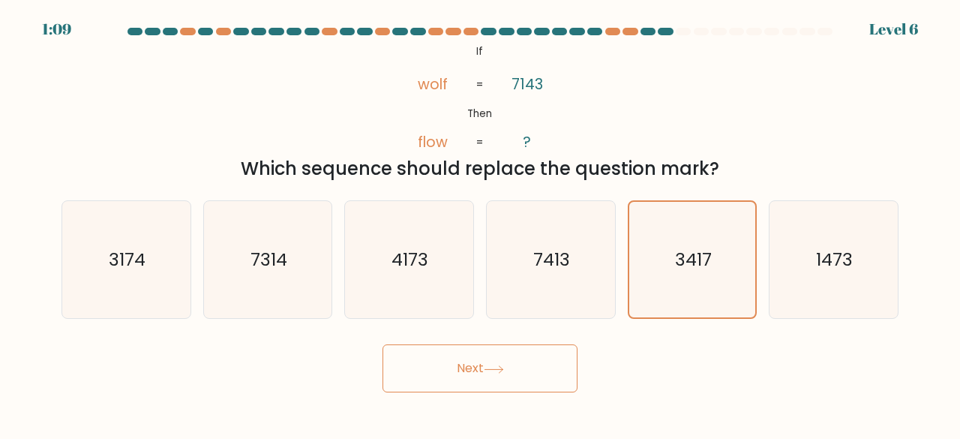
click at [465, 374] on button "Next" at bounding box center [480, 368] width 195 height 48
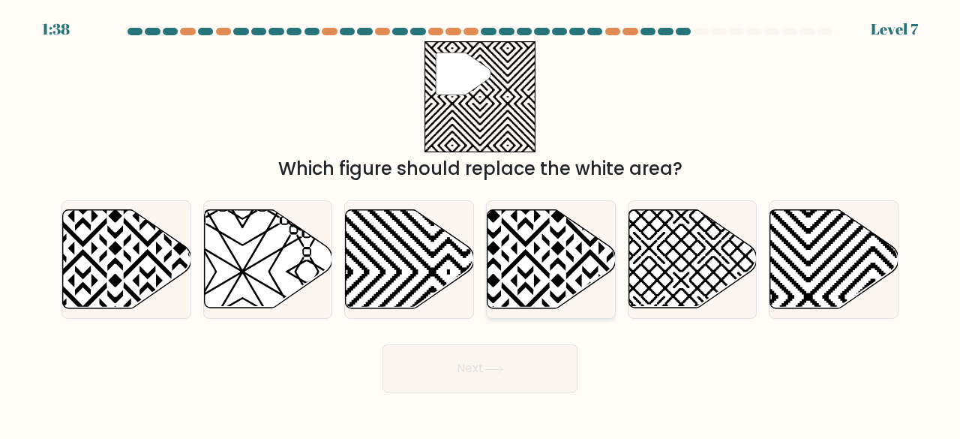
click at [492, 253] on icon at bounding box center [590, 313] width 258 height 258
click at [481, 224] on input "d." at bounding box center [480, 222] width 1 height 4
radio input "true"
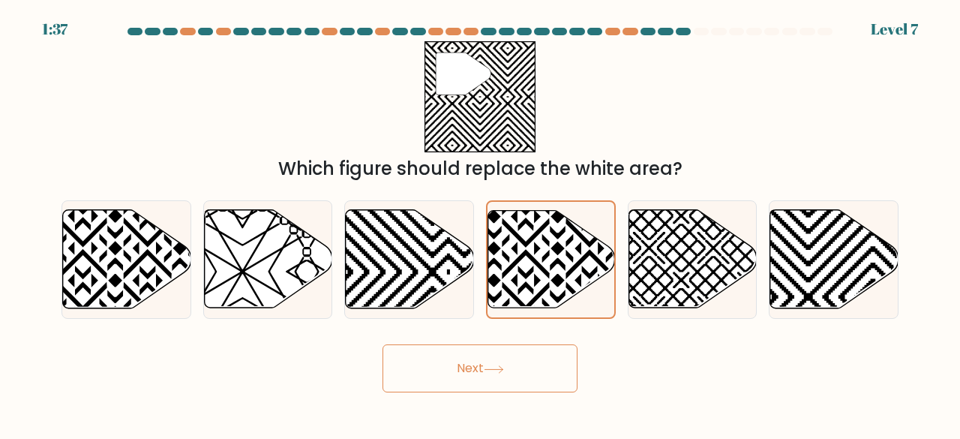
click at [492, 362] on button "Next" at bounding box center [480, 368] width 195 height 48
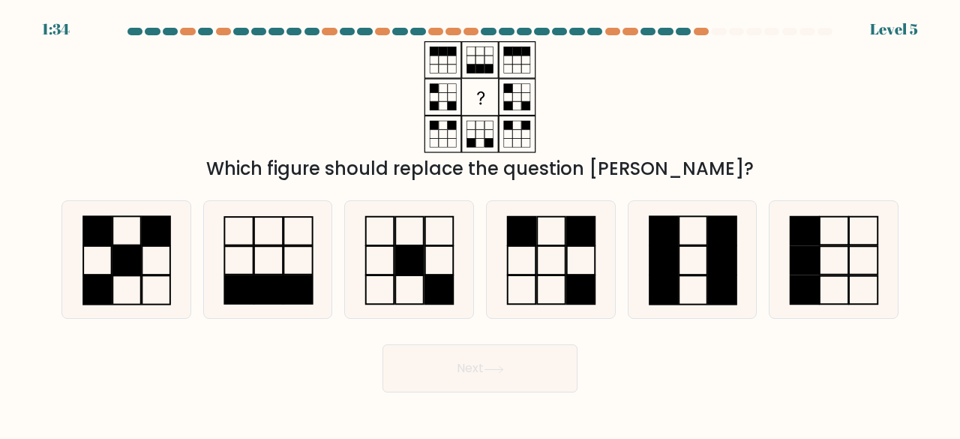
click at [523, 368] on button "Next" at bounding box center [480, 368] width 195 height 48
click at [760, 124] on div "Which figure should replace the question mark?" at bounding box center [480, 111] width 855 height 141
click at [112, 272] on rect at bounding box center [97, 260] width 29 height 29
click at [480, 224] on input "a." at bounding box center [480, 222] width 1 height 4
radio input "true"
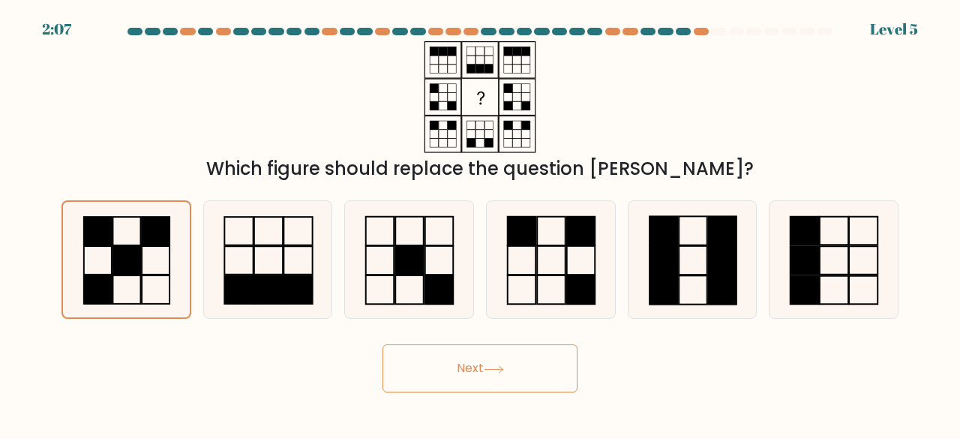
click at [482, 368] on button "Next" at bounding box center [480, 368] width 195 height 48
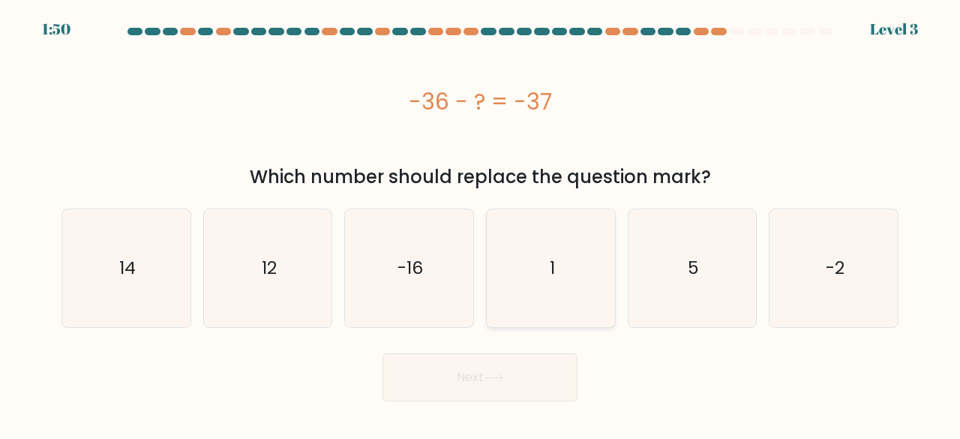
click at [548, 239] on icon "1" at bounding box center [551, 268] width 118 height 118
click at [481, 224] on input "d. 1" at bounding box center [480, 222] width 1 height 4
radio input "true"
click at [517, 386] on button "Next" at bounding box center [480, 377] width 195 height 48
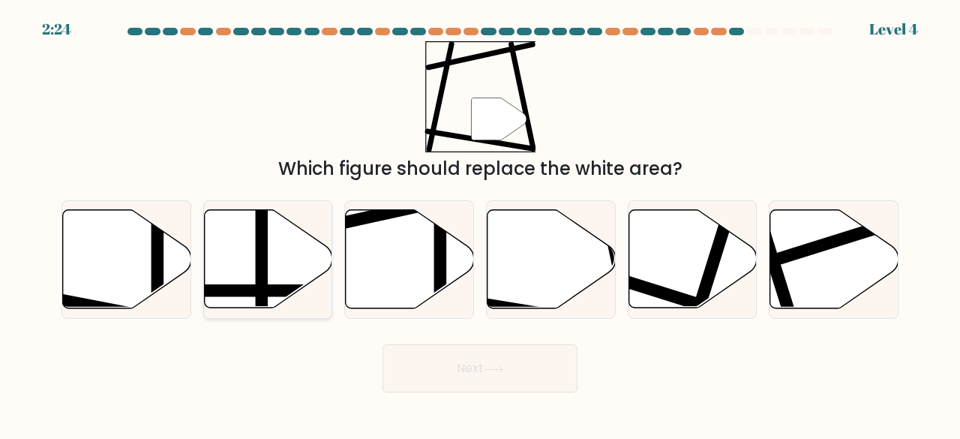
click at [215, 239] on icon at bounding box center [268, 259] width 128 height 98
click at [480, 224] on input "b." at bounding box center [480, 222] width 1 height 4
radio input "true"
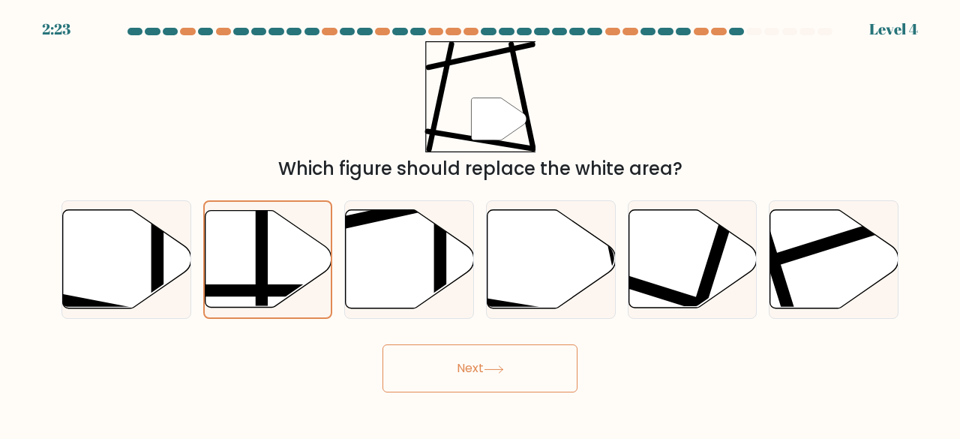
click at [441, 386] on button "Next" at bounding box center [480, 368] width 195 height 48
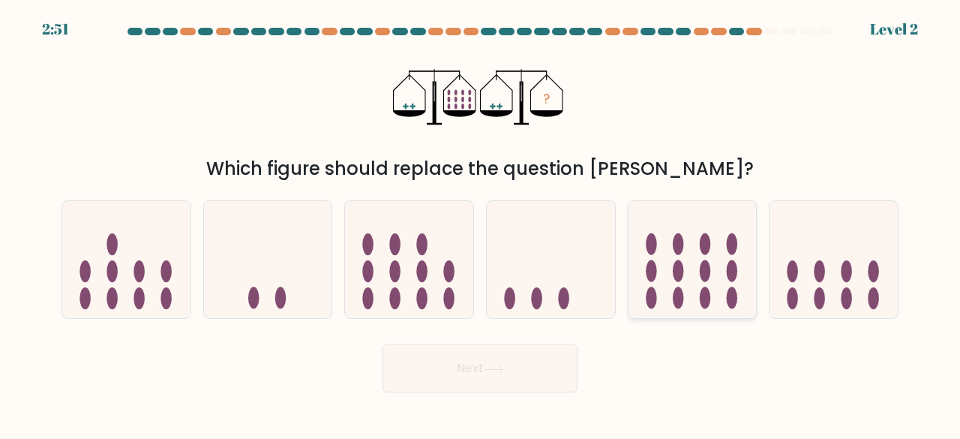
click at [661, 239] on icon at bounding box center [693, 259] width 128 height 106
click at [481, 224] on input "e." at bounding box center [480, 222] width 1 height 4
radio input "true"
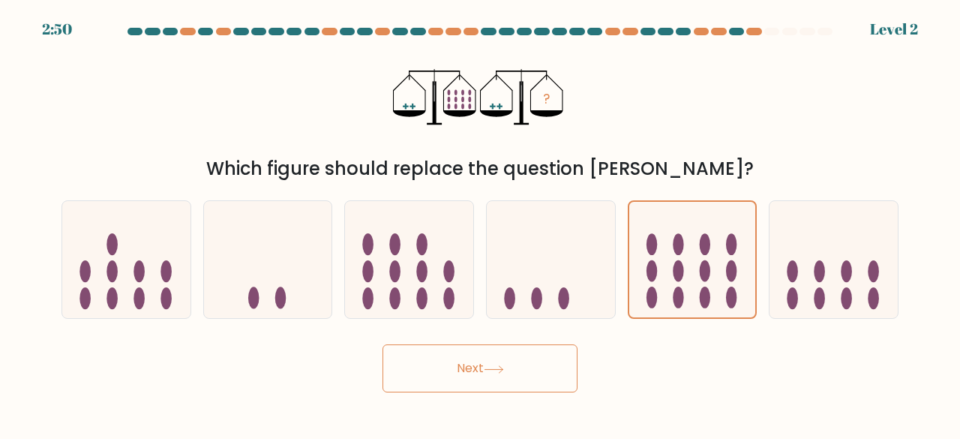
click at [524, 346] on button "Next" at bounding box center [480, 368] width 195 height 48
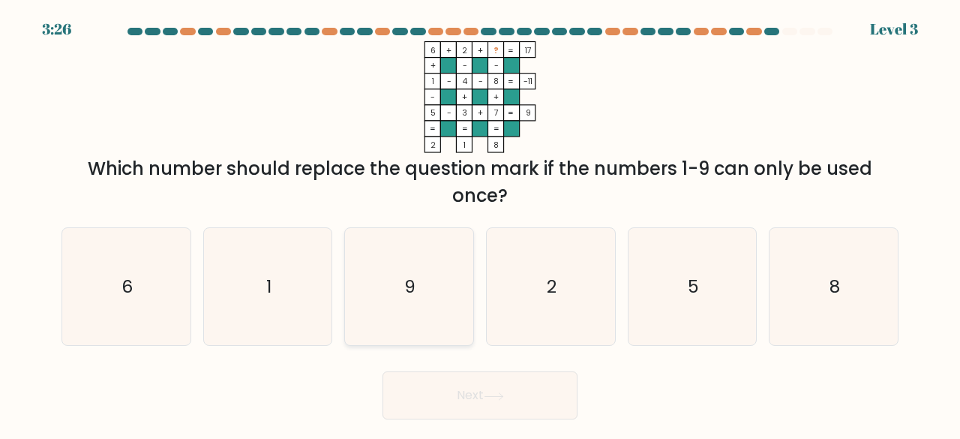
click at [454, 253] on icon "9" at bounding box center [409, 287] width 118 height 118
click at [480, 224] on input "c. 9" at bounding box center [480, 222] width 1 height 4
radio input "true"
click at [496, 385] on button "Next" at bounding box center [480, 395] width 195 height 48
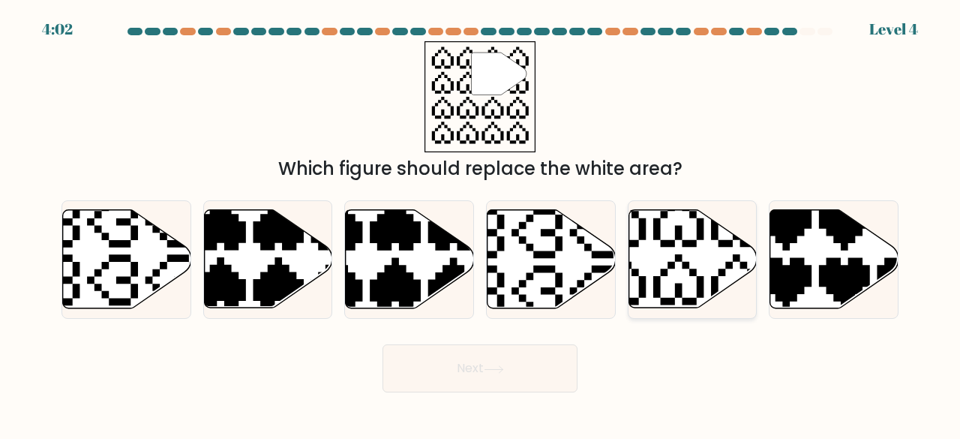
click at [677, 243] on icon at bounding box center [693, 259] width 128 height 98
click at [481, 224] on input "e." at bounding box center [480, 222] width 1 height 4
radio input "true"
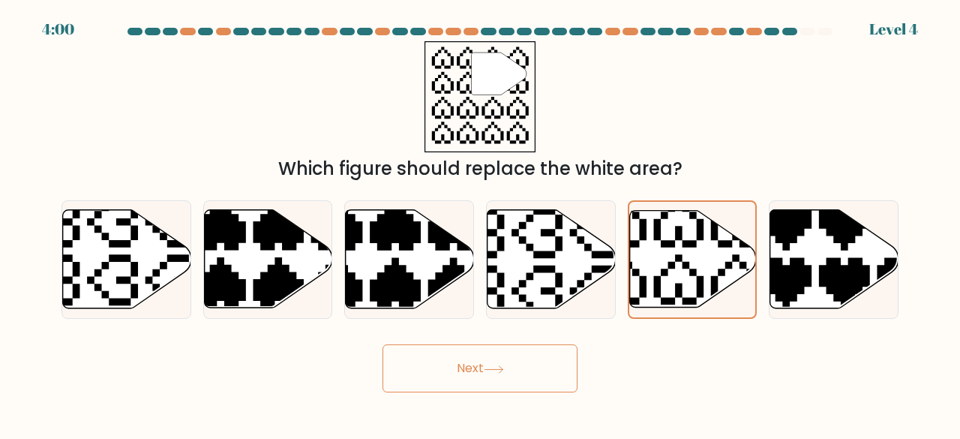
click at [467, 392] on body "4:00 Level 4" at bounding box center [480, 219] width 960 height 439
click at [519, 374] on button "Next" at bounding box center [480, 368] width 195 height 48
click at [537, 368] on button "Next" at bounding box center [480, 368] width 195 height 48
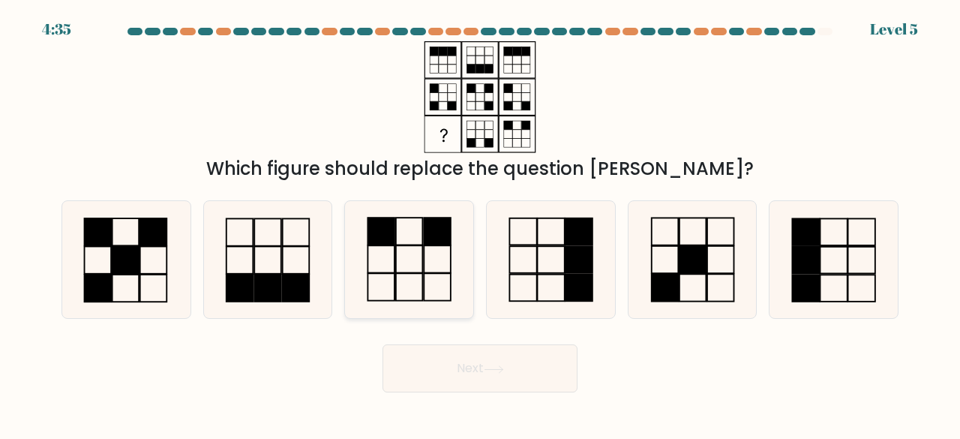
click at [398, 271] on icon at bounding box center [409, 260] width 118 height 118
click at [480, 224] on input "c." at bounding box center [480, 222] width 1 height 4
radio input "true"
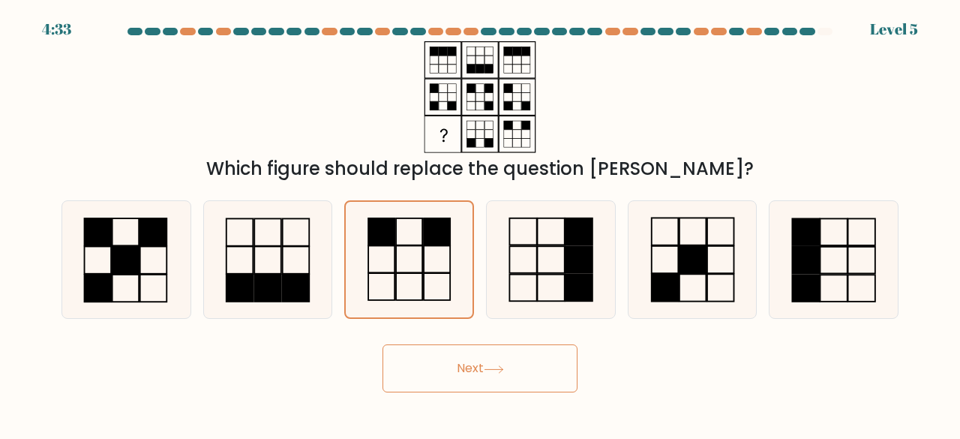
click at [474, 356] on button "Next" at bounding box center [480, 368] width 195 height 48
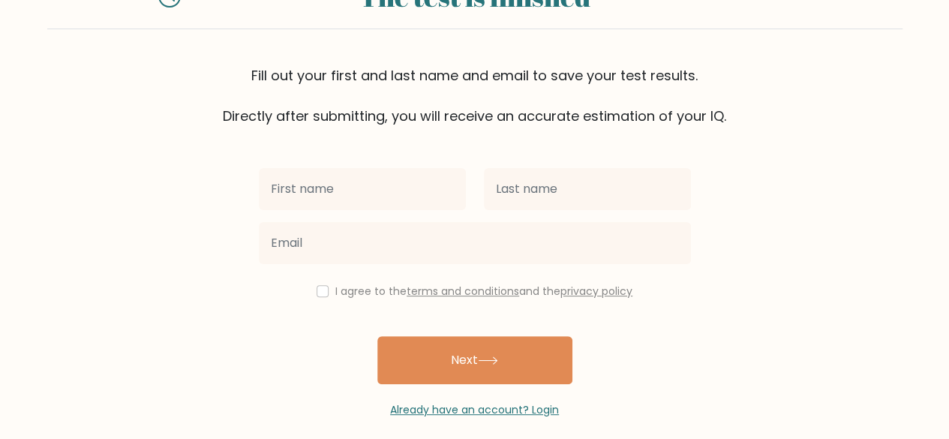
scroll to position [74, 0]
type input "aaa"
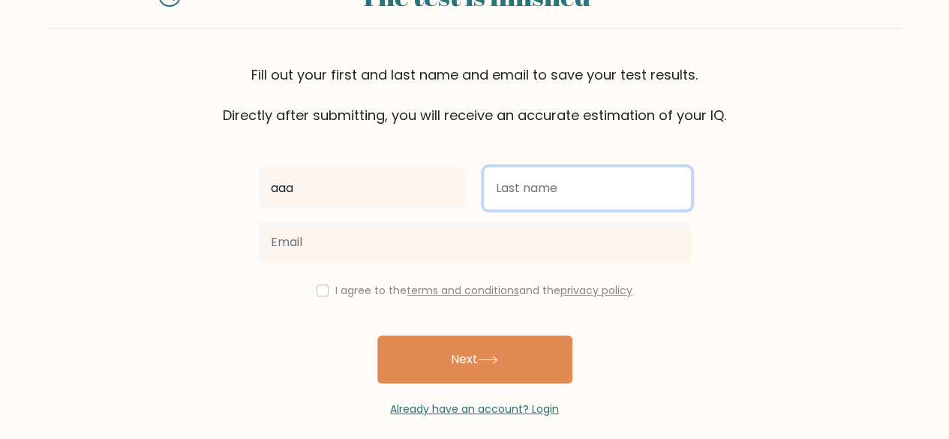
click at [549, 186] on input "text" at bounding box center [587, 188] width 207 height 42
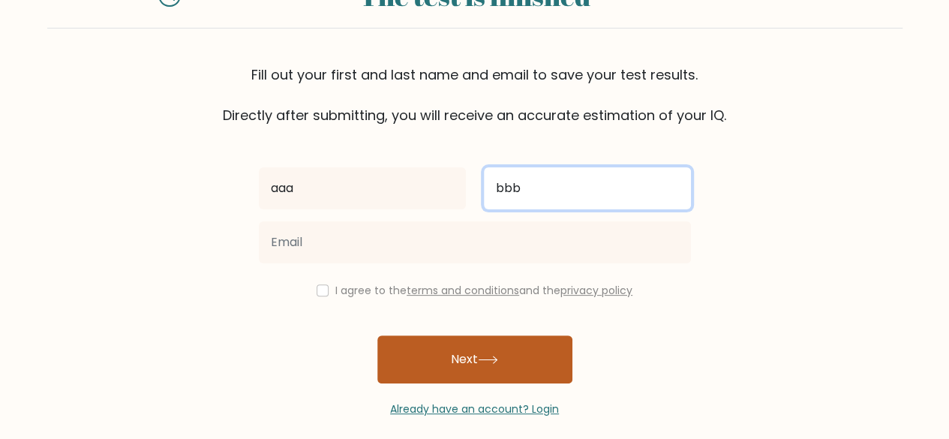
type input "bbb"
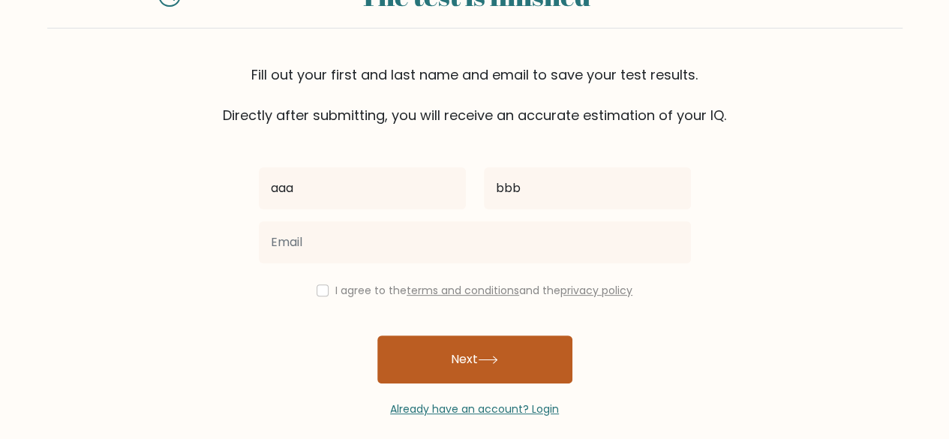
click at [513, 356] on button "Next" at bounding box center [474, 359] width 195 height 48
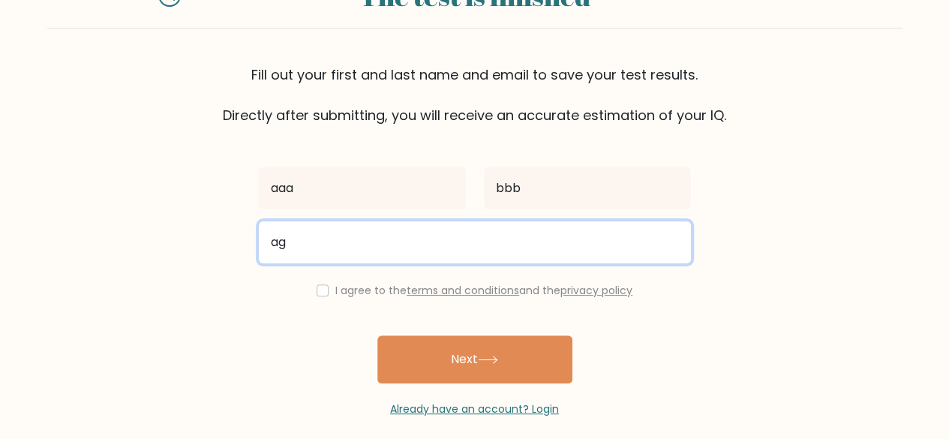
type input "a"
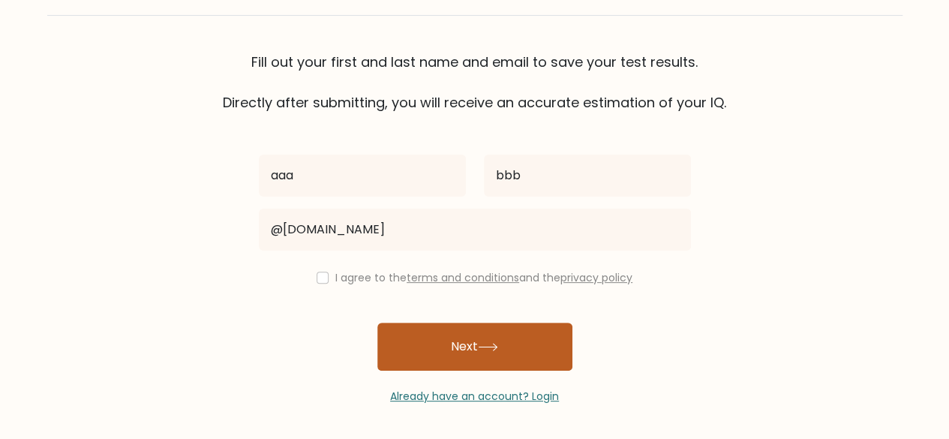
click at [486, 343] on icon at bounding box center [488, 347] width 20 height 8
click at [499, 341] on button "Next" at bounding box center [474, 347] width 195 height 48
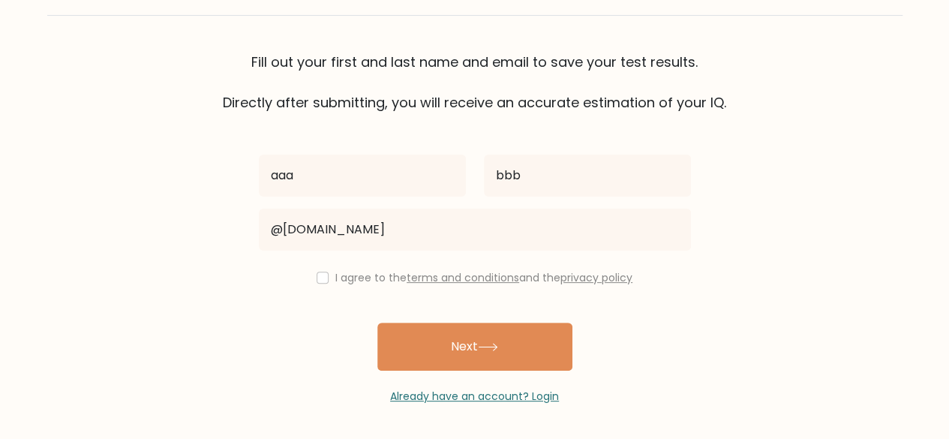
click at [522, 266] on div "aaa bbb @[DOMAIN_NAME] I agree to the terms and conditions and the privacy poli…" at bounding box center [475, 259] width 450 height 292
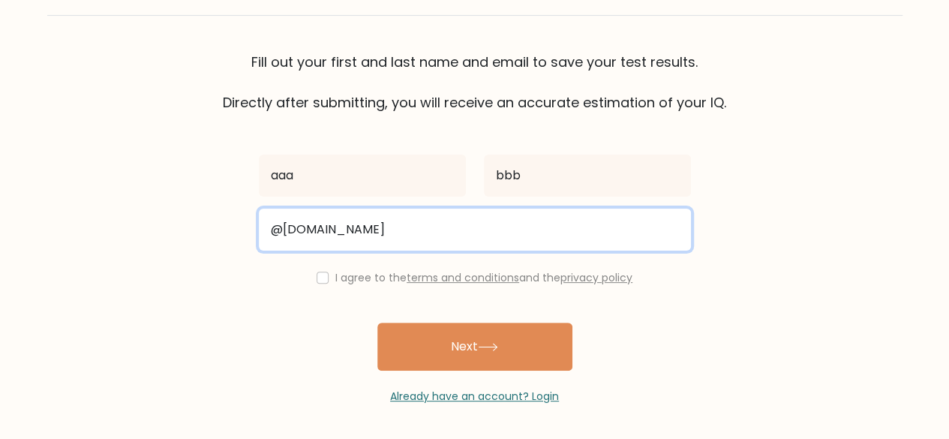
click at [485, 242] on input "@[DOMAIN_NAME]" at bounding box center [475, 230] width 432 height 42
type input "@"
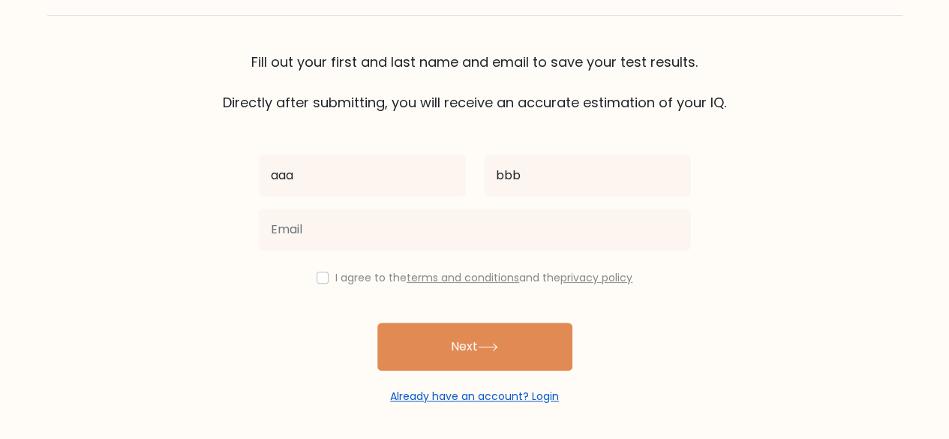
click at [488, 392] on link "Already have an account? Login" at bounding box center [474, 396] width 169 height 15
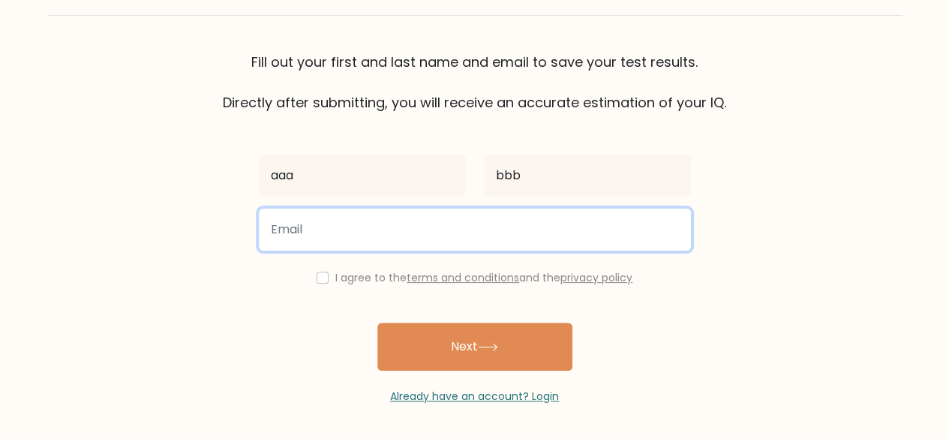
click at [377, 224] on input "email" at bounding box center [475, 230] width 432 height 42
click at [361, 228] on input "[EMAIL_ADDRESS][DOMAIN_NAME]" at bounding box center [475, 230] width 432 height 42
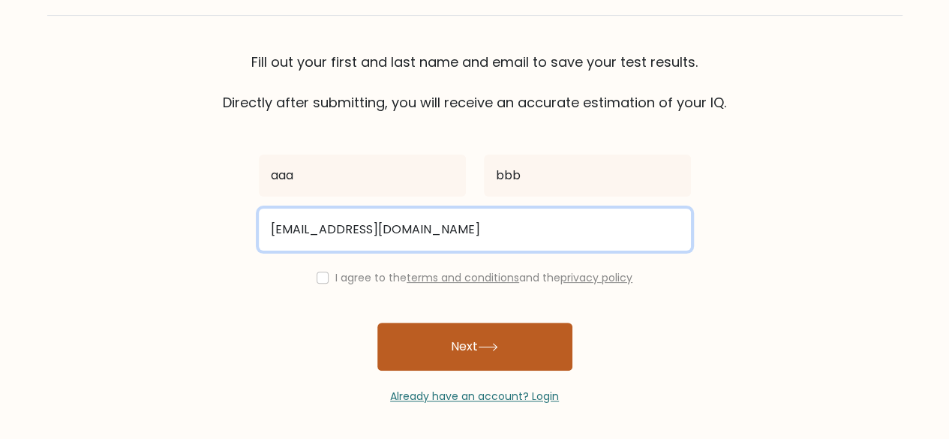
type input "[EMAIL_ADDRESS][DOMAIN_NAME]"
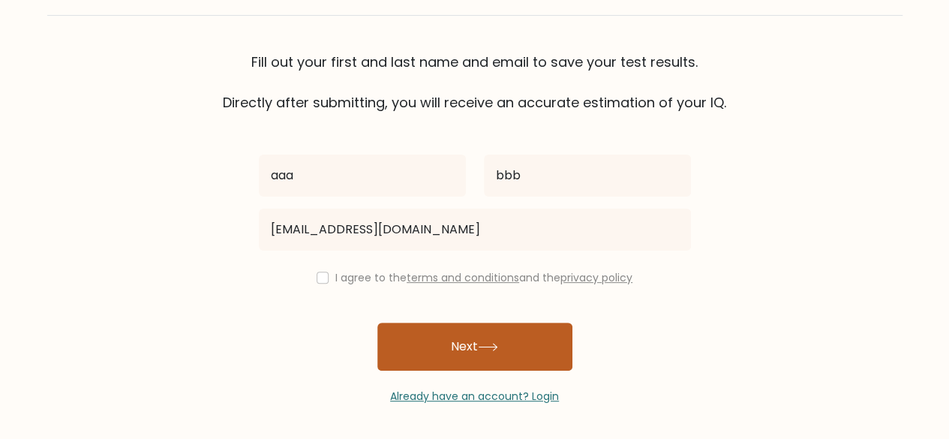
click at [434, 346] on button "Next" at bounding box center [474, 347] width 195 height 48
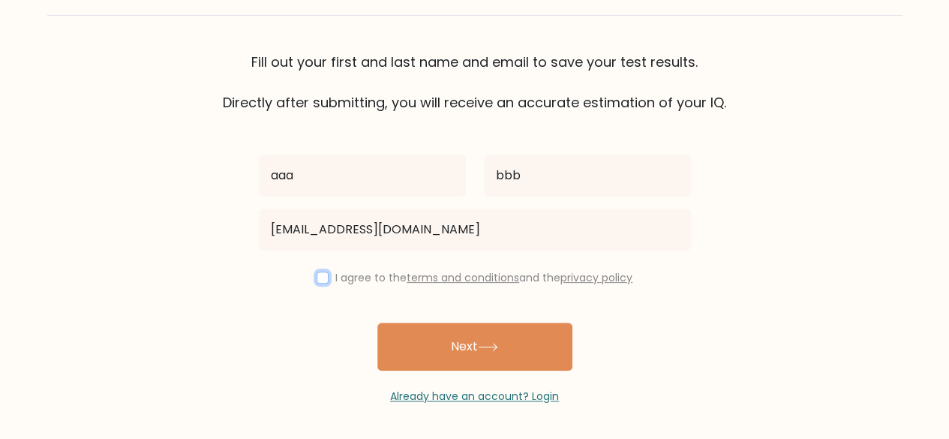
click at [320, 277] on input "checkbox" at bounding box center [323, 278] width 12 height 12
checkbox input "true"
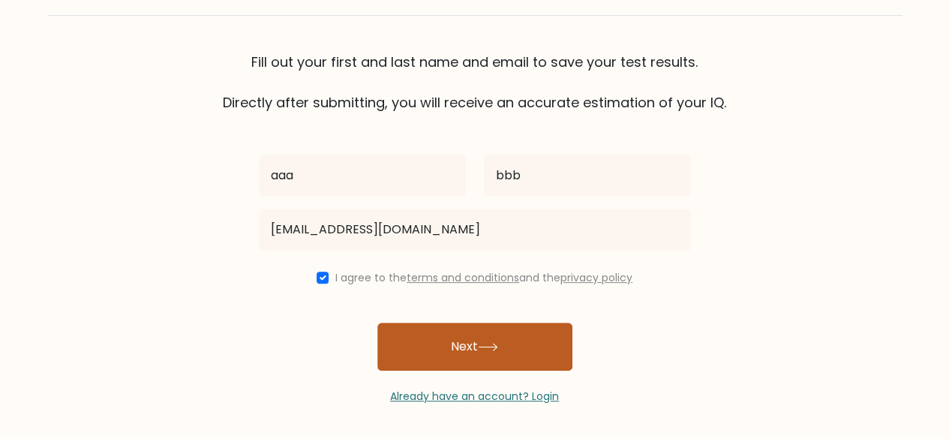
click at [429, 343] on button "Next" at bounding box center [474, 347] width 195 height 48
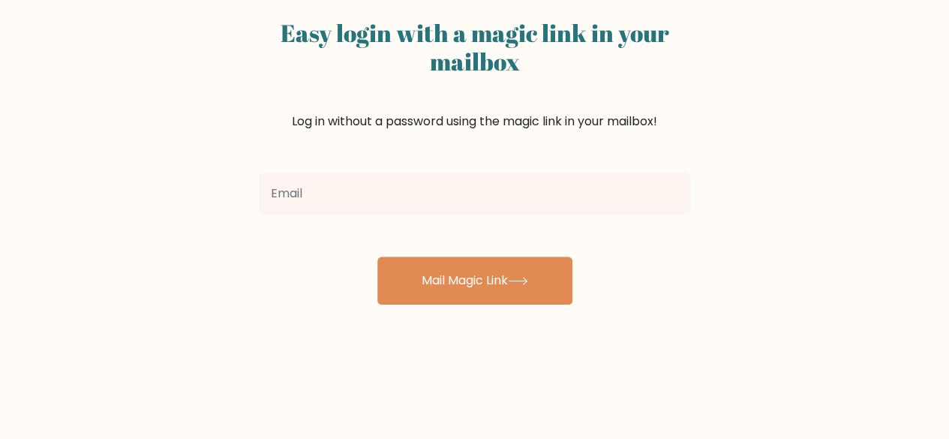
scroll to position [107, 0]
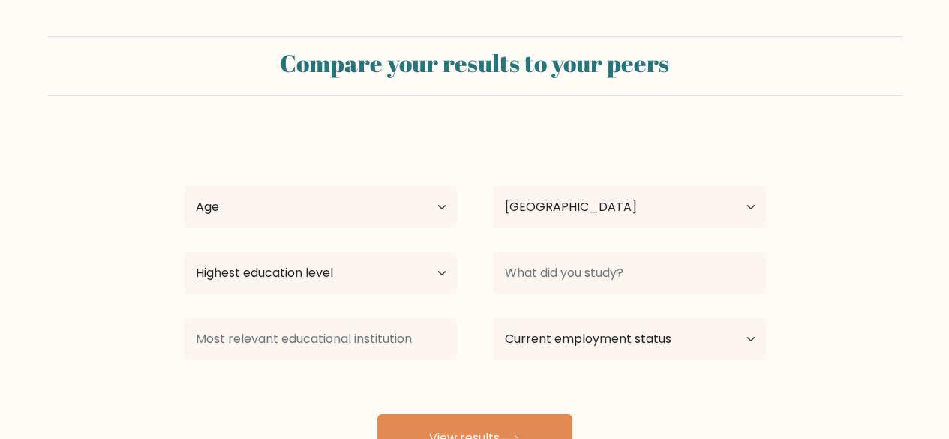
select select "PK"
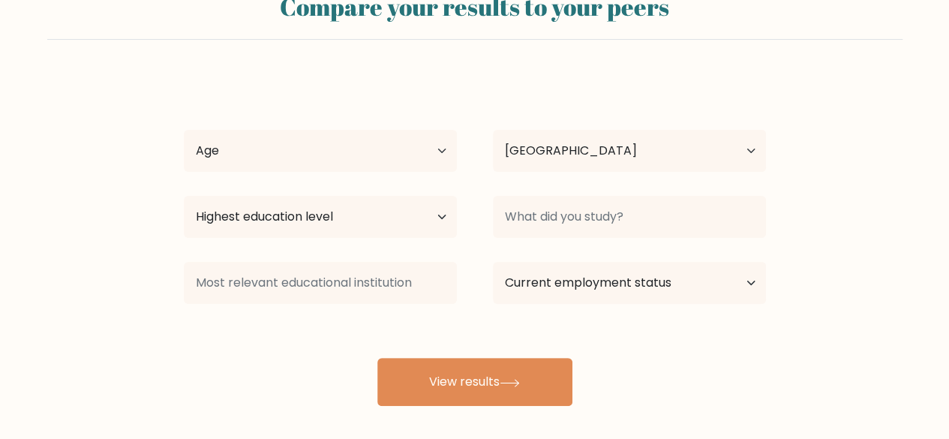
scroll to position [62, 0]
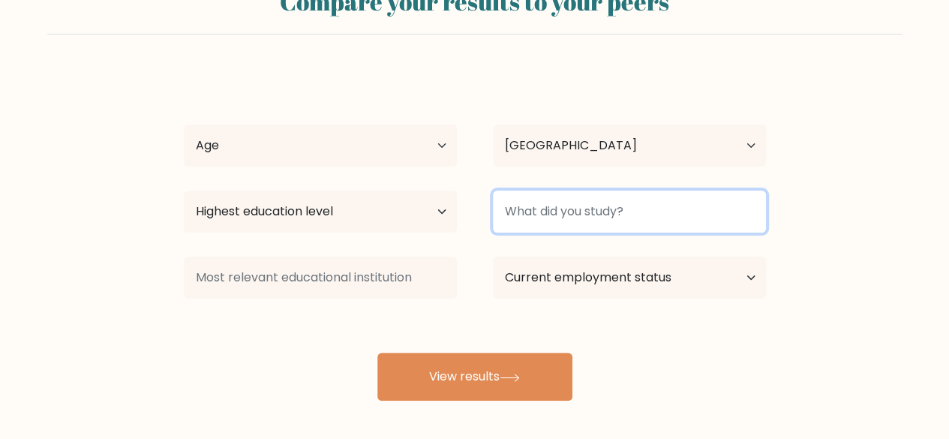
click at [575, 203] on input at bounding box center [629, 212] width 273 height 42
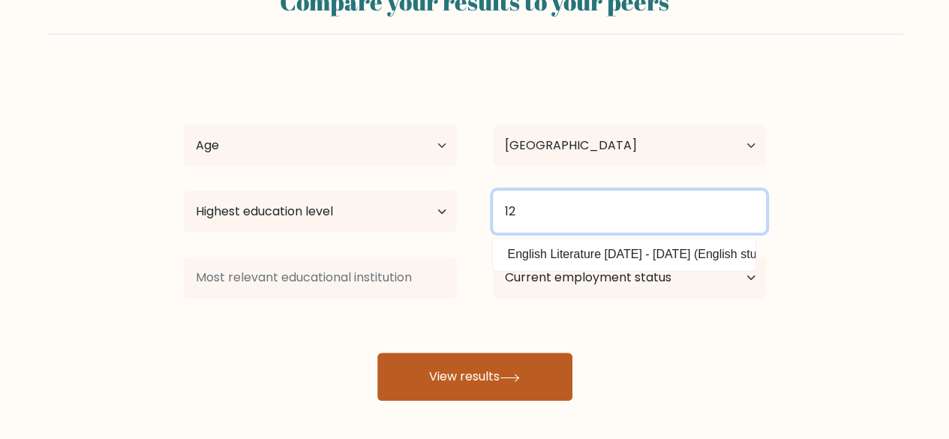
type input "12"
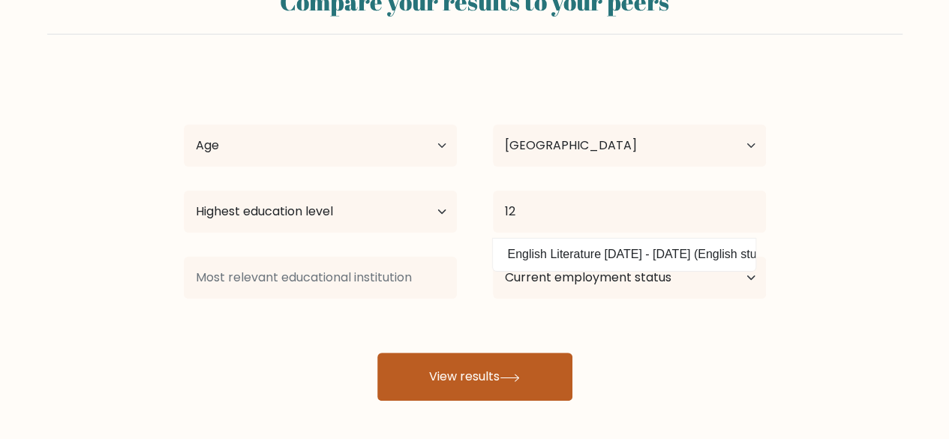
click at [504, 364] on button "View results" at bounding box center [474, 377] width 195 height 48
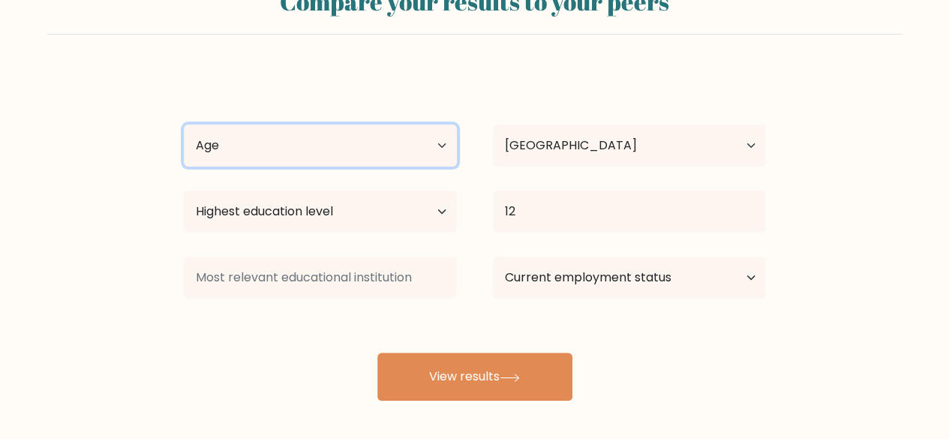
select select "18_24"
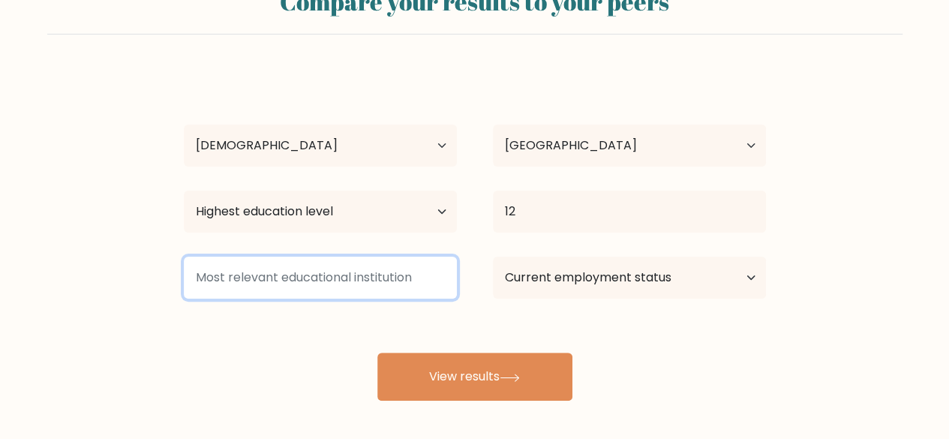
click at [347, 274] on input at bounding box center [320, 278] width 273 height 42
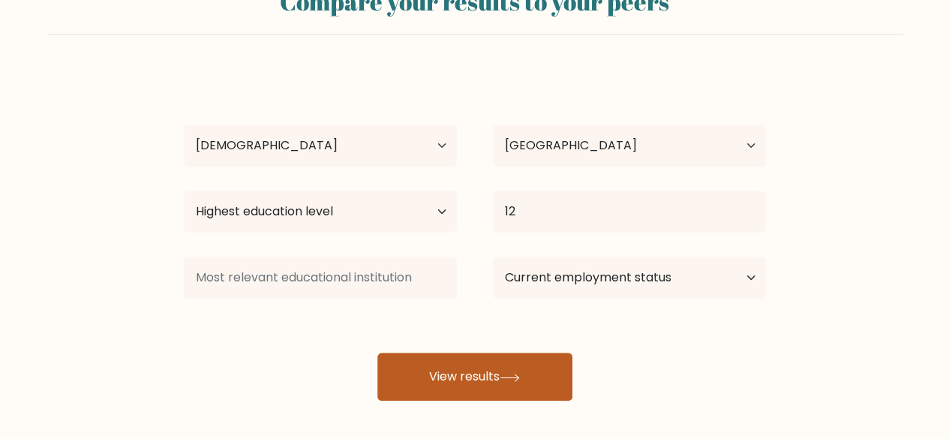
click at [468, 371] on button "View results" at bounding box center [474, 377] width 195 height 48
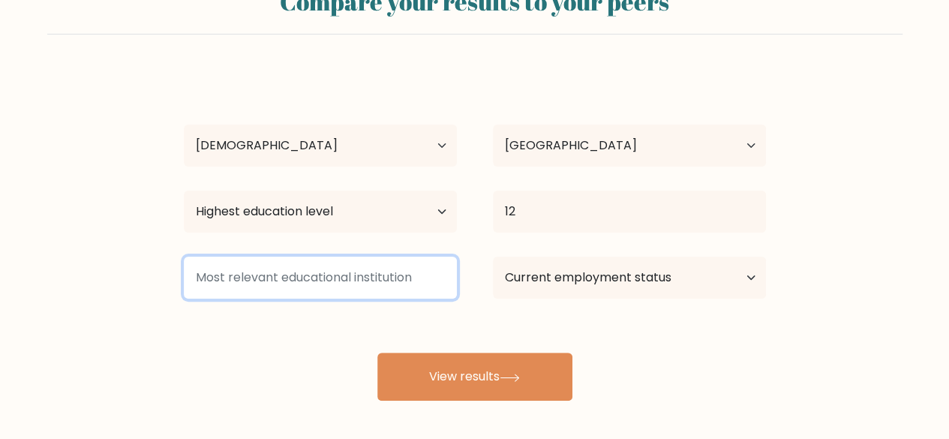
click at [394, 280] on input at bounding box center [320, 278] width 273 height 42
type input "s"
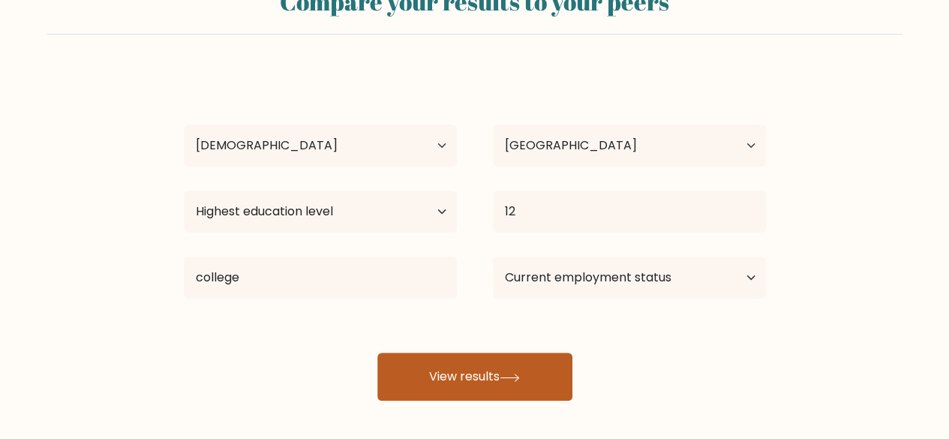
click at [464, 362] on button "View results" at bounding box center [474, 377] width 195 height 48
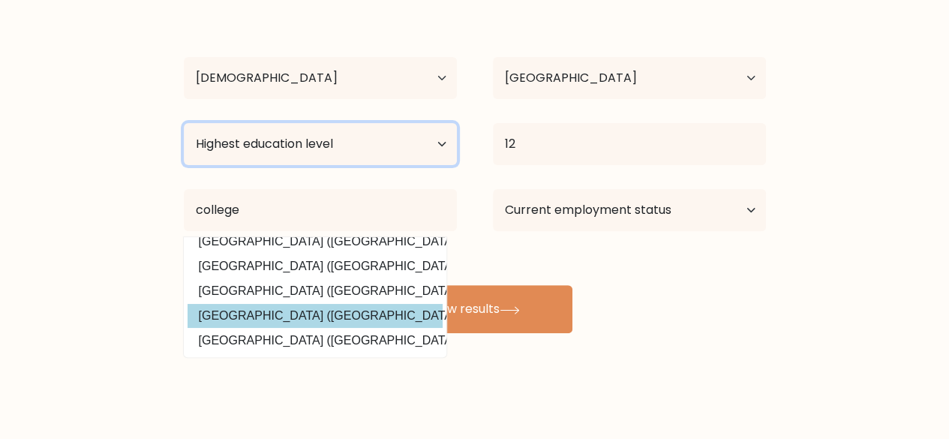
scroll to position [0, 0]
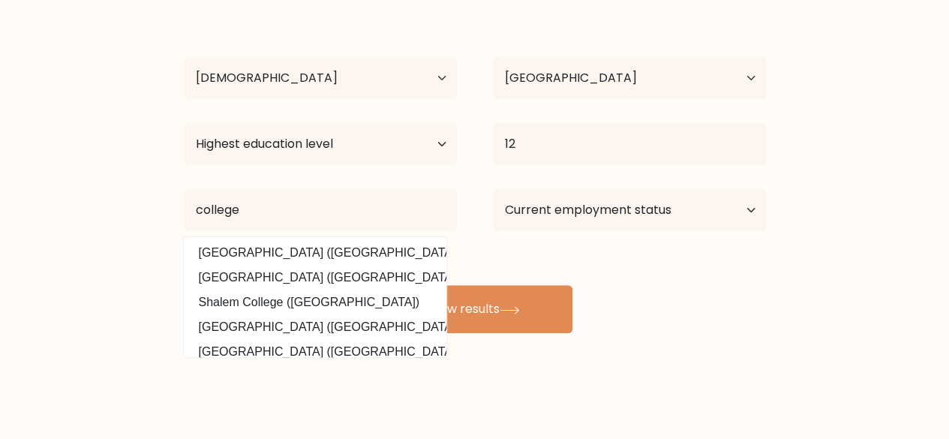
click at [521, 235] on div "Current employment status Employed Student Retired Other / prefer not to answer" at bounding box center [629, 210] width 309 height 54
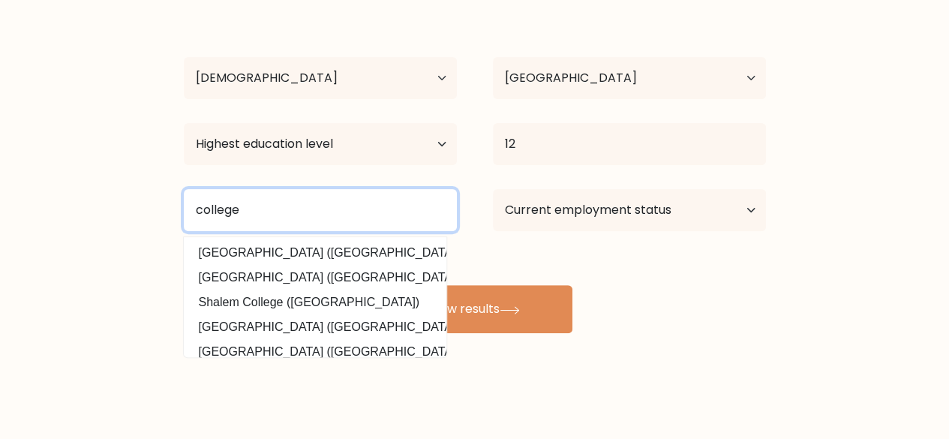
click at [343, 201] on input "college" at bounding box center [320, 210] width 273 height 42
type input "c"
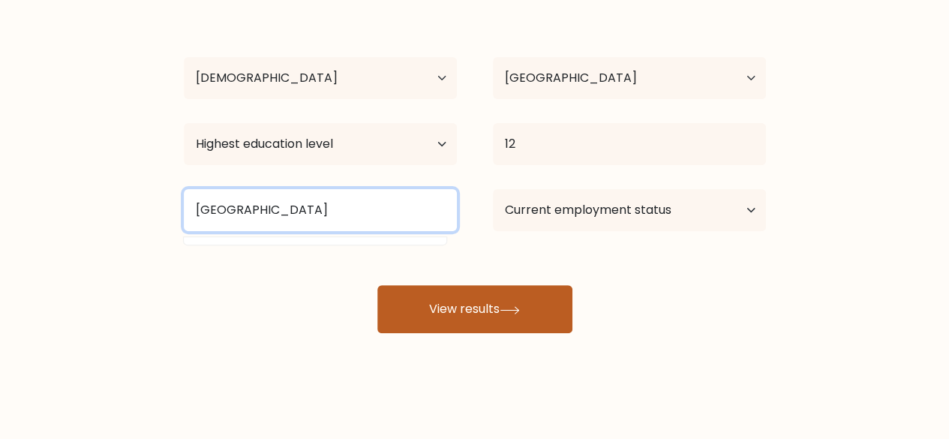
type input "[GEOGRAPHIC_DATA]"
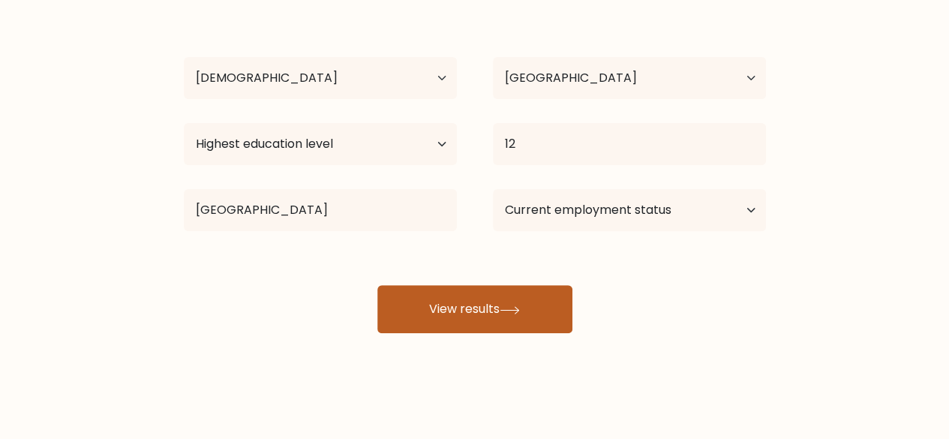
click at [432, 305] on button "View results" at bounding box center [474, 309] width 195 height 48
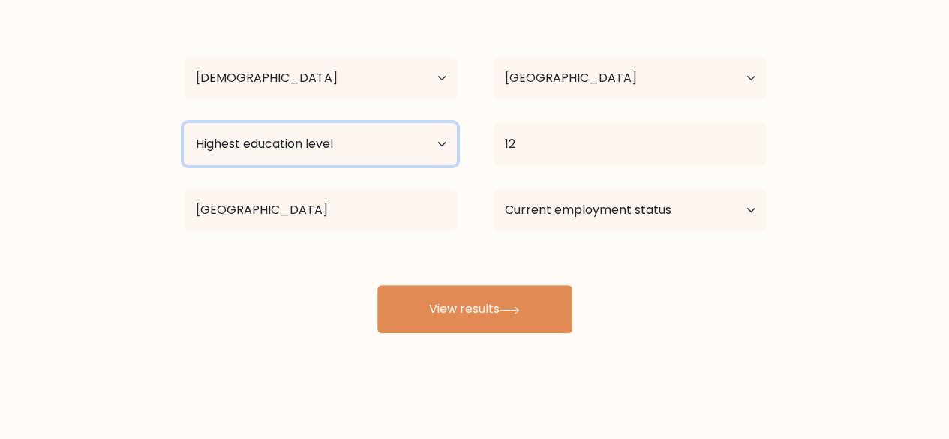
click at [351, 148] on select "Highest education level No schooling Primary Lower Secondary Upper Secondary Oc…" at bounding box center [320, 144] width 273 height 42
select select "no_schooling"
click at [184, 123] on select "Highest education level No schooling Primary Lower Secondary Upper Secondary Oc…" at bounding box center [320, 144] width 273 height 42
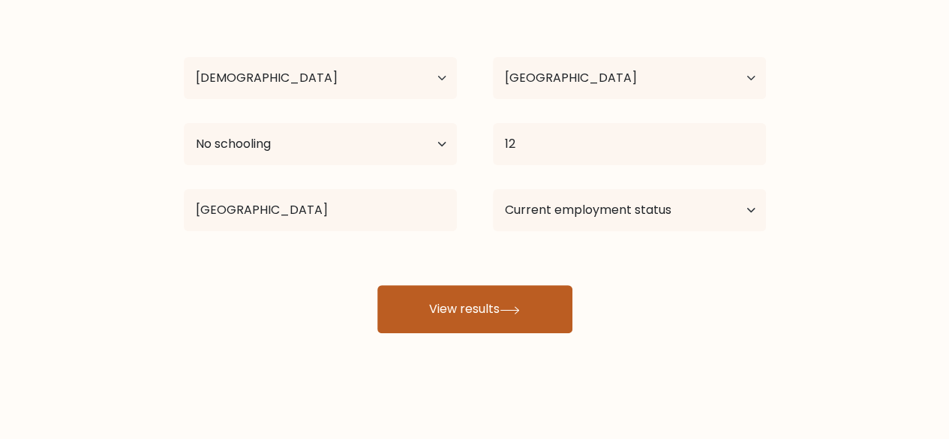
click at [450, 299] on button "View results" at bounding box center [474, 309] width 195 height 48
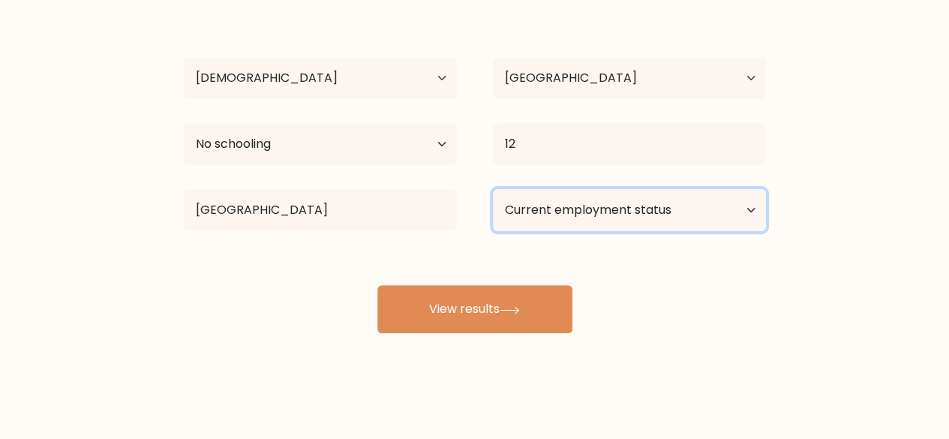
click at [573, 215] on select "Current employment status Employed Student Retired Other / prefer not to answer" at bounding box center [629, 210] width 273 height 42
select select "student"
click at [493, 189] on select "Current employment status Employed Student Retired Other / prefer not to answer" at bounding box center [629, 210] width 273 height 42
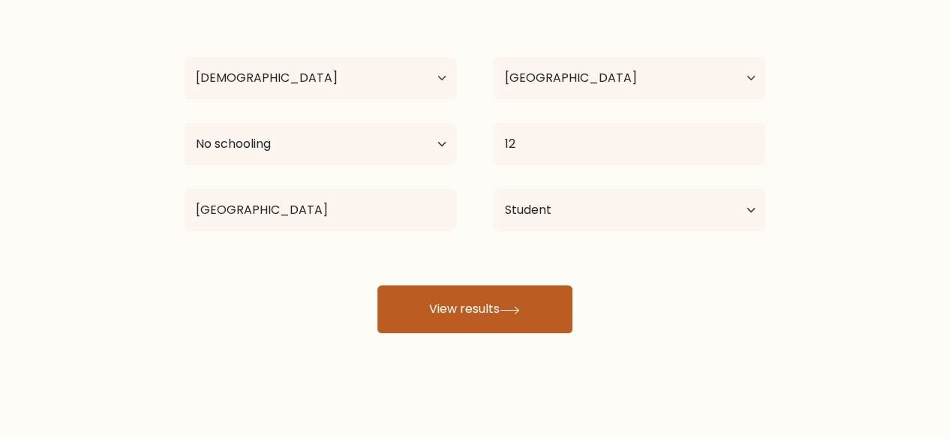
click at [498, 314] on button "View results" at bounding box center [474, 309] width 195 height 48
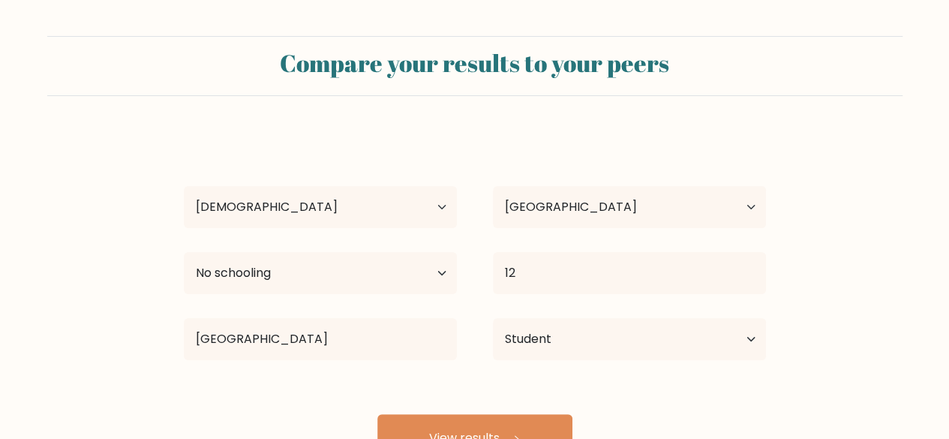
scroll to position [129, 0]
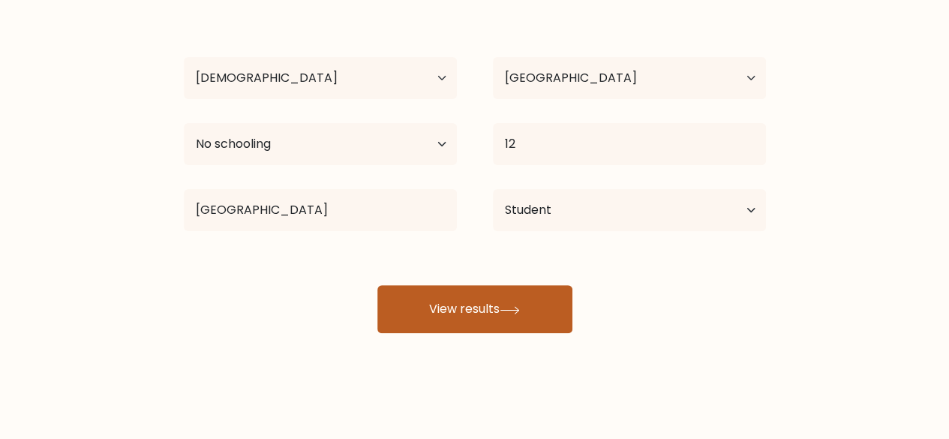
click at [463, 314] on button "View results" at bounding box center [474, 309] width 195 height 48
click at [533, 299] on button "View results" at bounding box center [474, 309] width 195 height 48
